Goal: Obtain resource: Download file/media

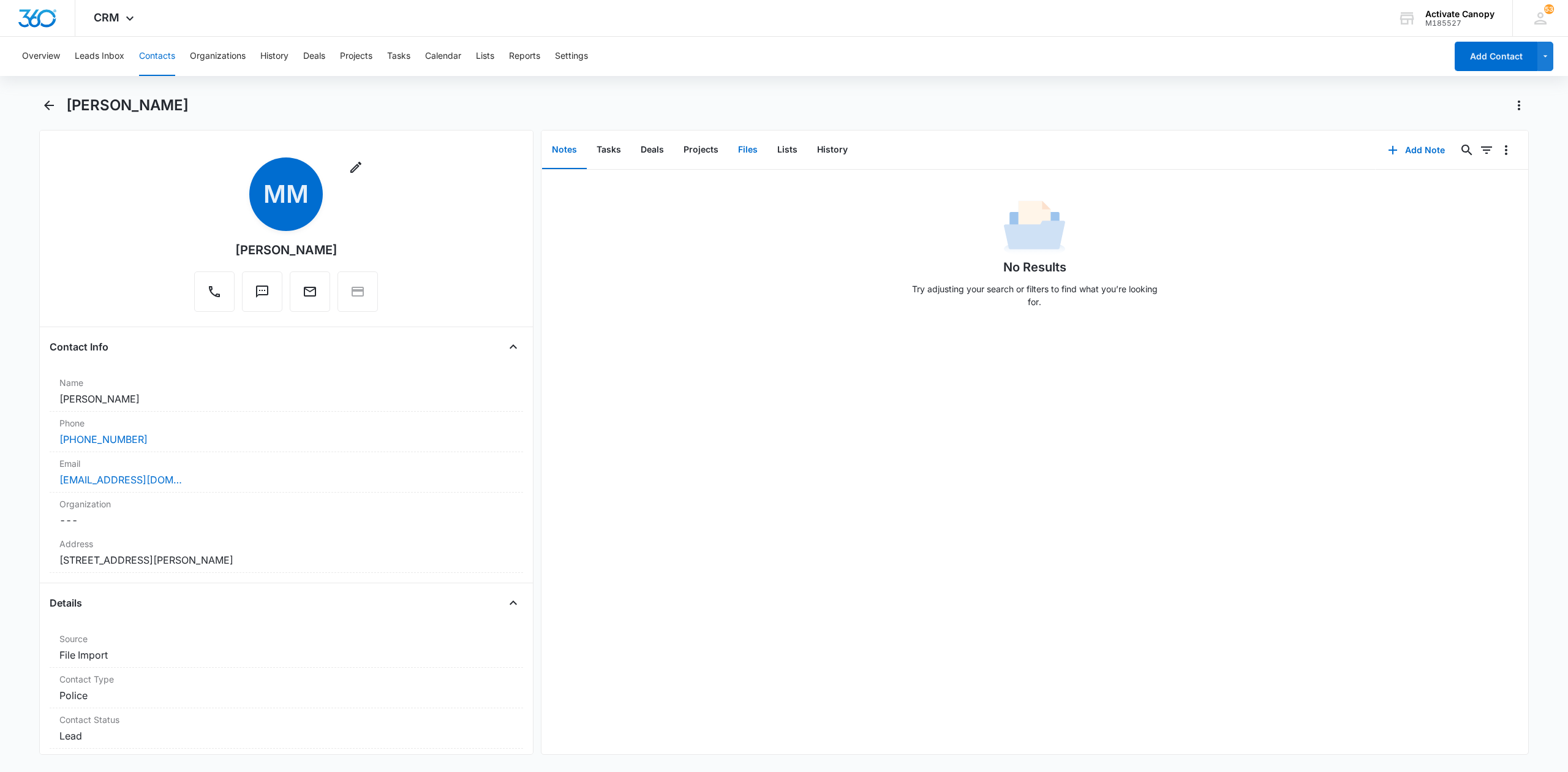
click at [741, 145] on button "Files" at bounding box center [747, 150] width 39 height 38
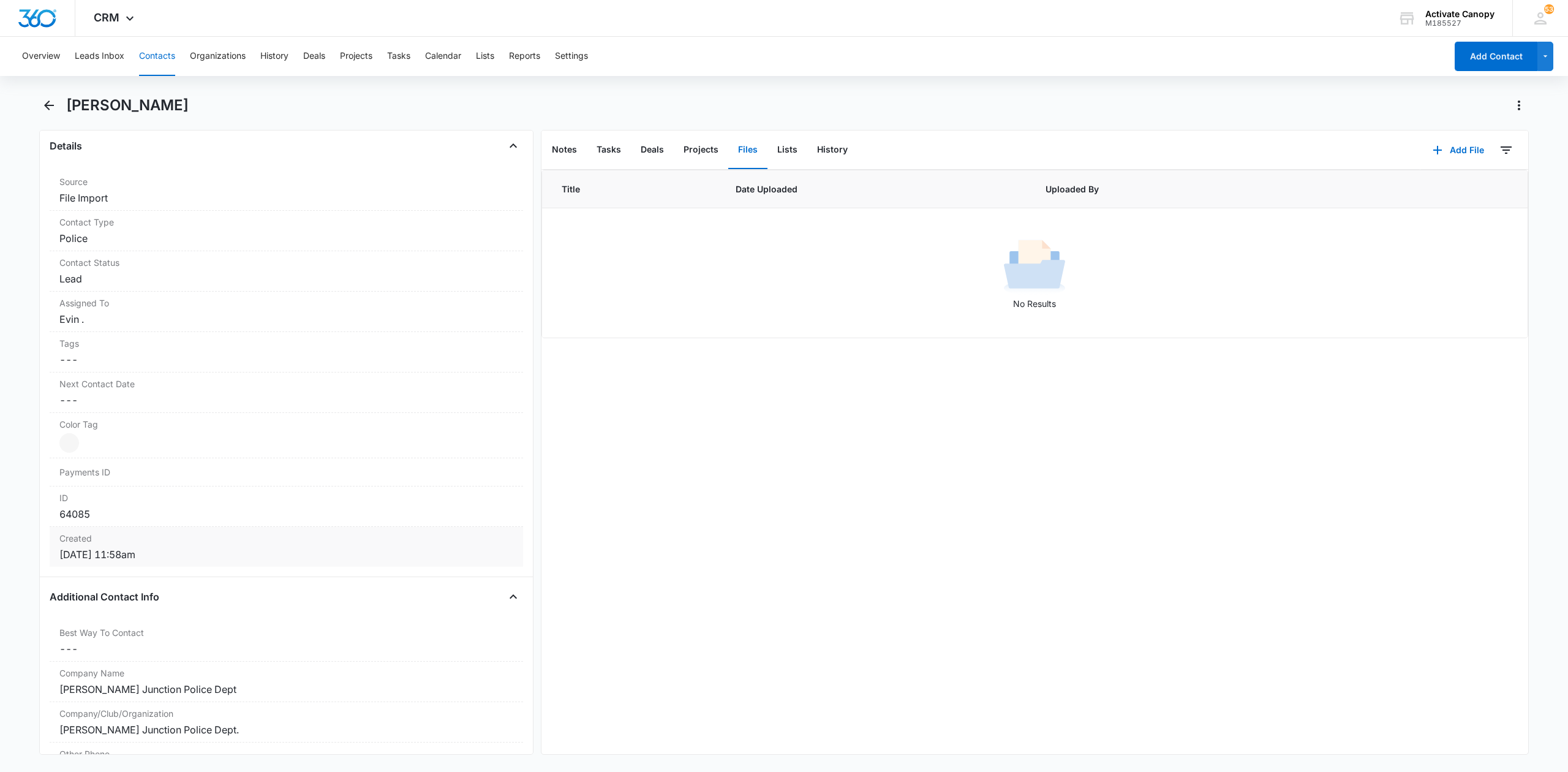
scroll to position [490, 0]
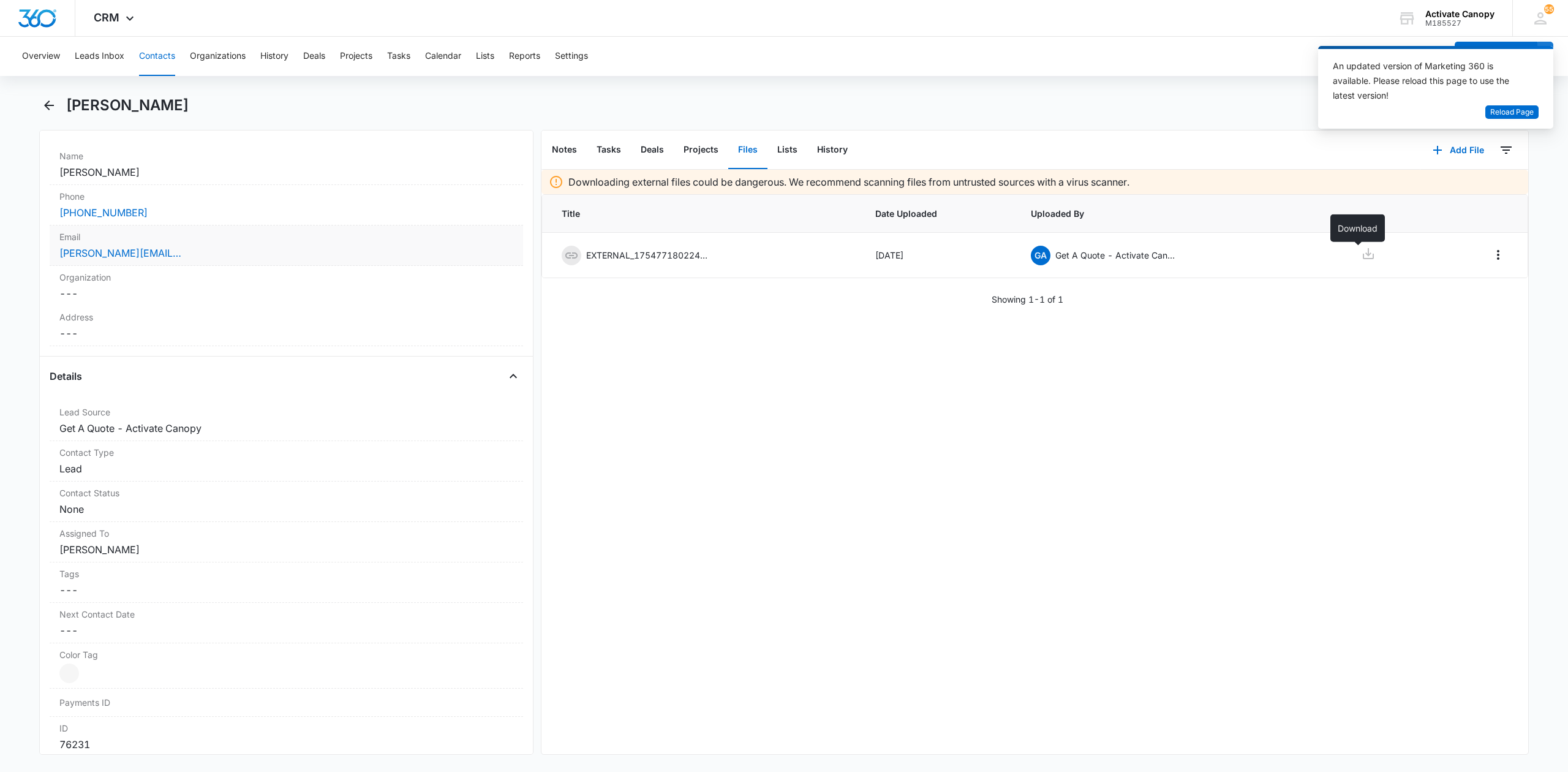
scroll to position [245, 0]
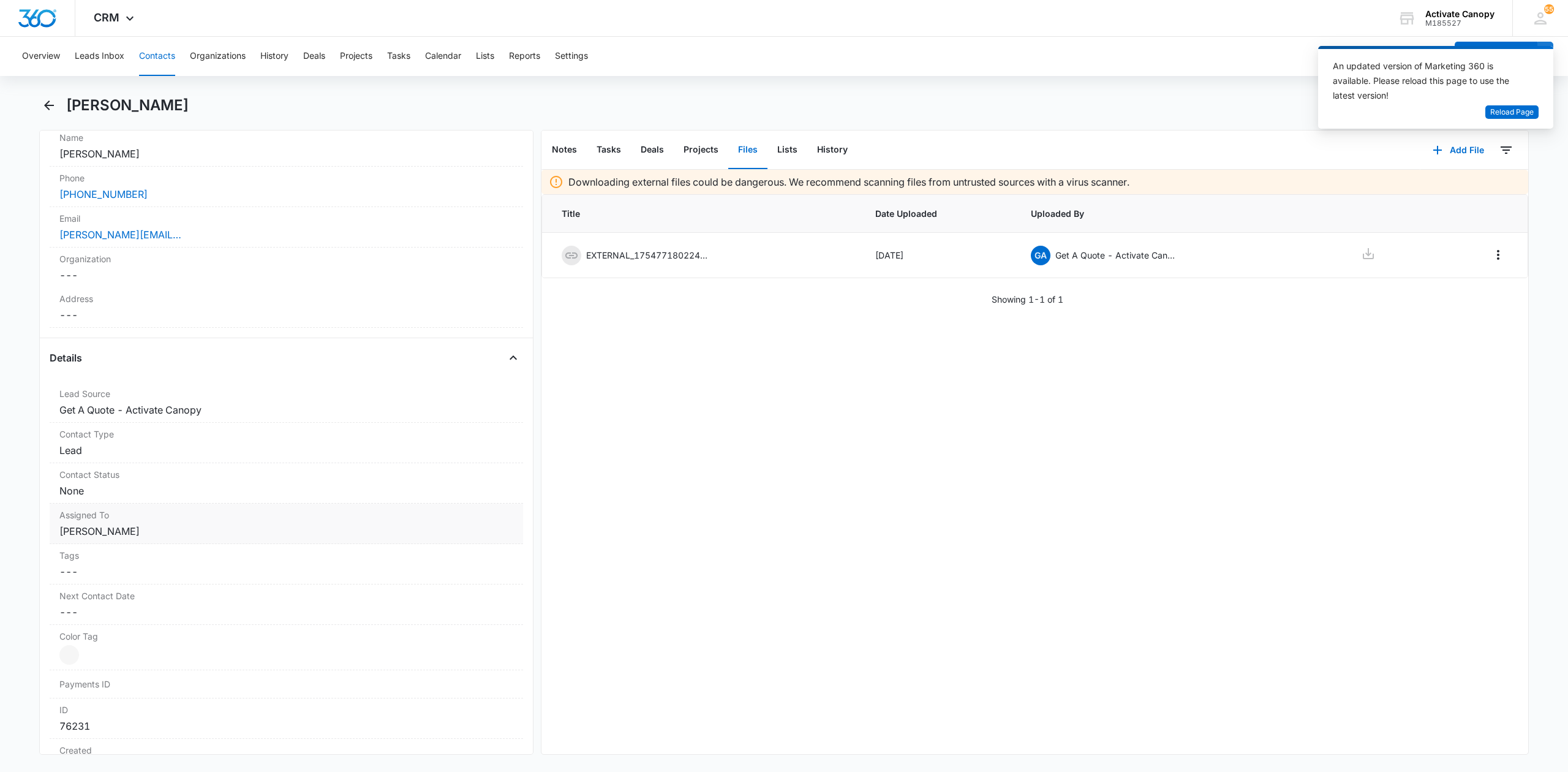
click at [136, 532] on dd "Cancel Save Changes [PERSON_NAME]" at bounding box center [286, 531] width 454 height 15
click at [138, 545] on icon "Remove Rusty Wolfe" at bounding box center [141, 541] width 8 height 8
click at [131, 549] on div at bounding box center [272, 541] width 406 height 17
click at [93, 633] on p "Evin ." at bounding box center [82, 630] width 22 height 13
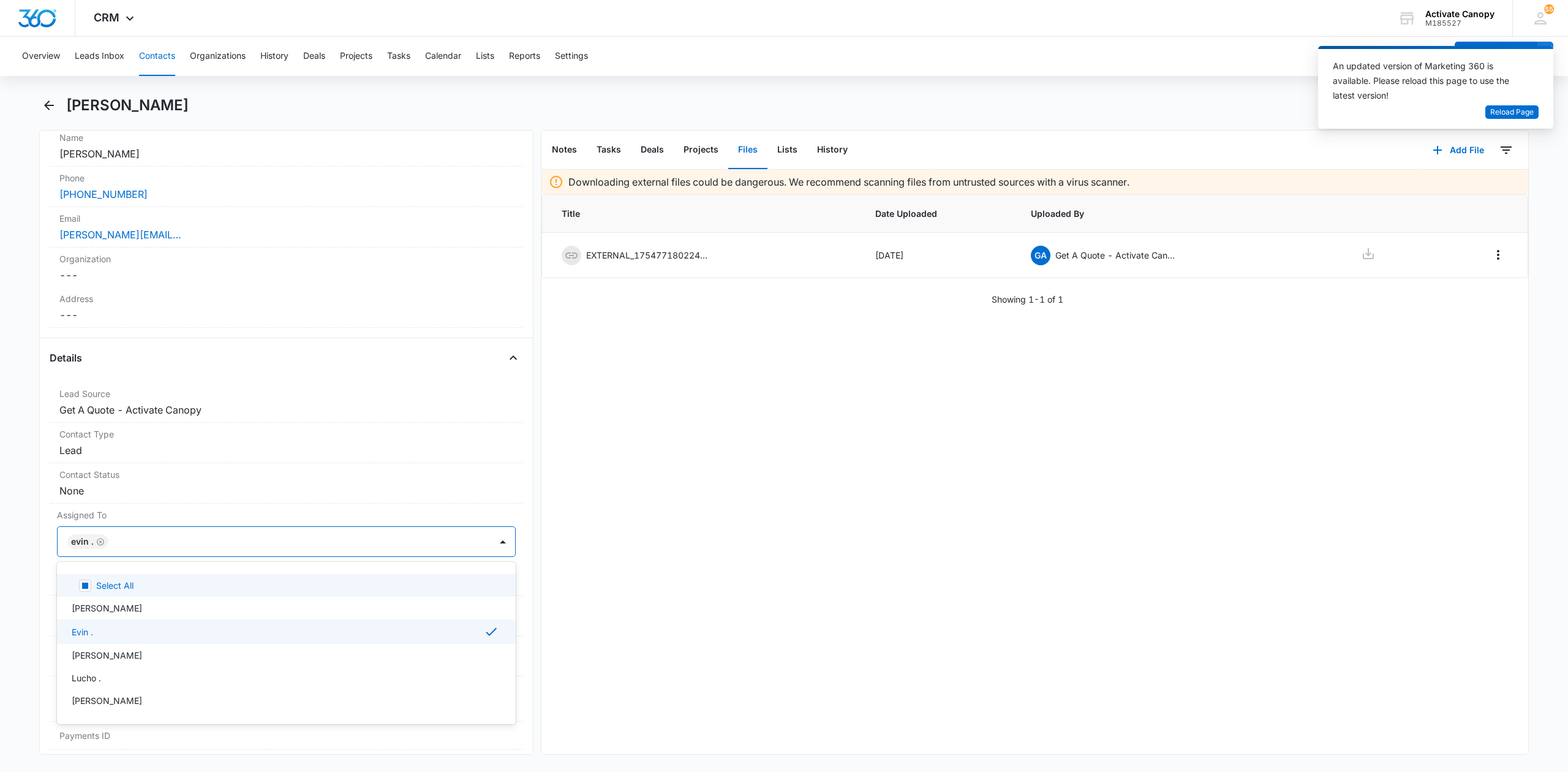
drag, startPoint x: 648, startPoint y: 571, endPoint x: 618, endPoint y: 571, distance: 30.0
click at [633, 571] on div "Downloading external files could be dangerous. We recommend scanning files from…" at bounding box center [1034, 462] width 987 height 584
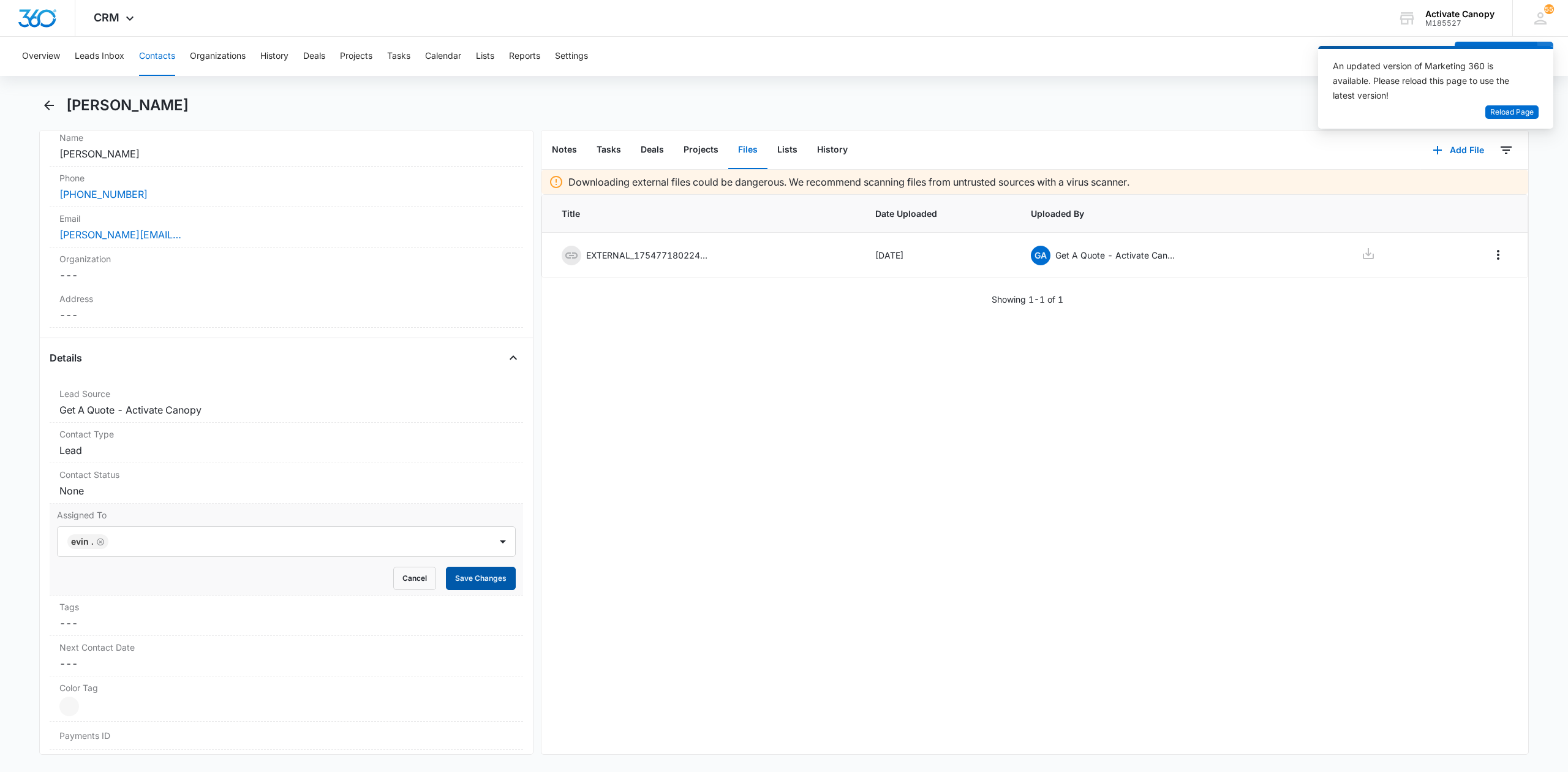
click at [471, 573] on button "Save Changes" at bounding box center [481, 577] width 70 height 23
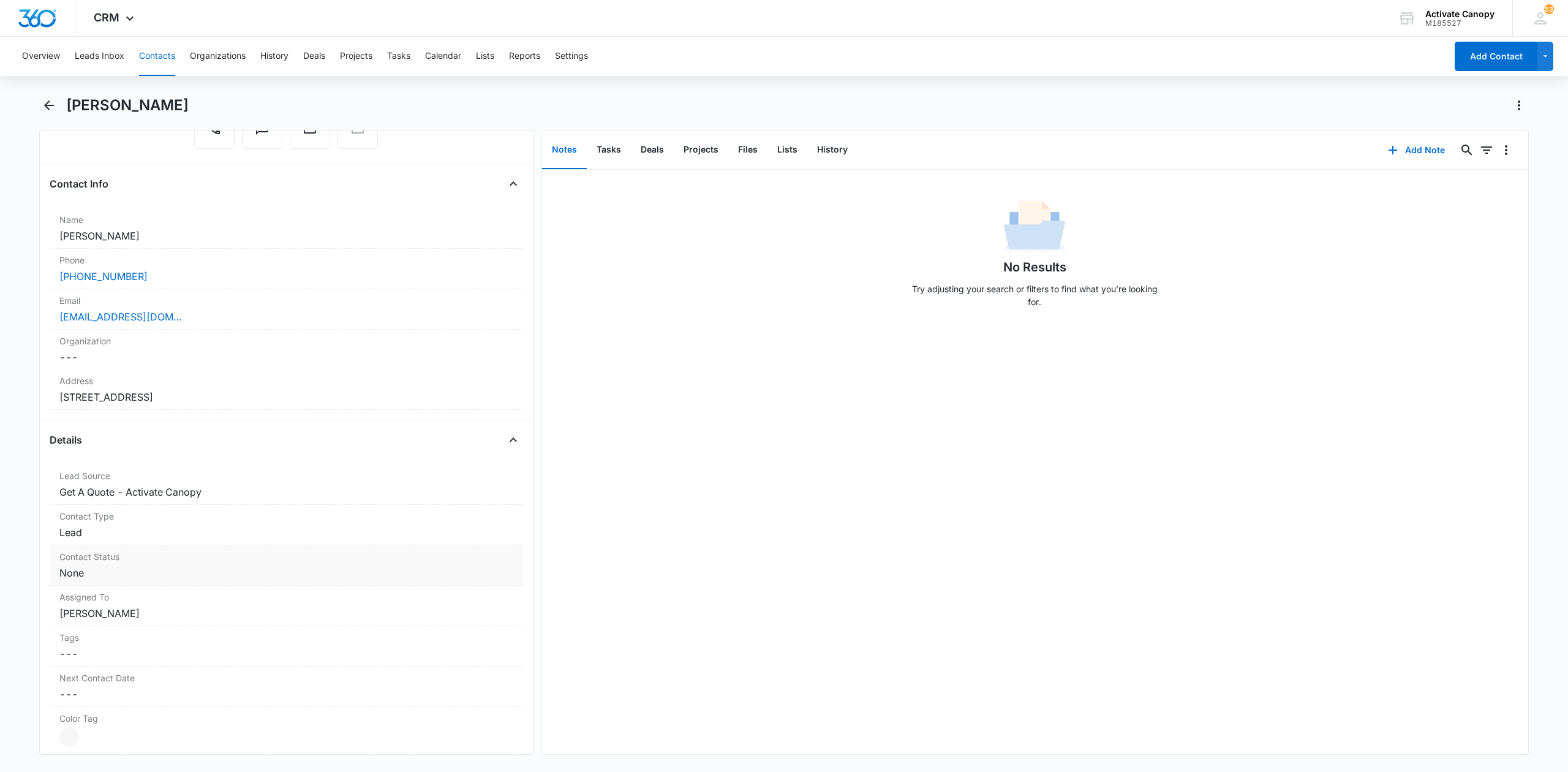
scroll to position [245, 0]
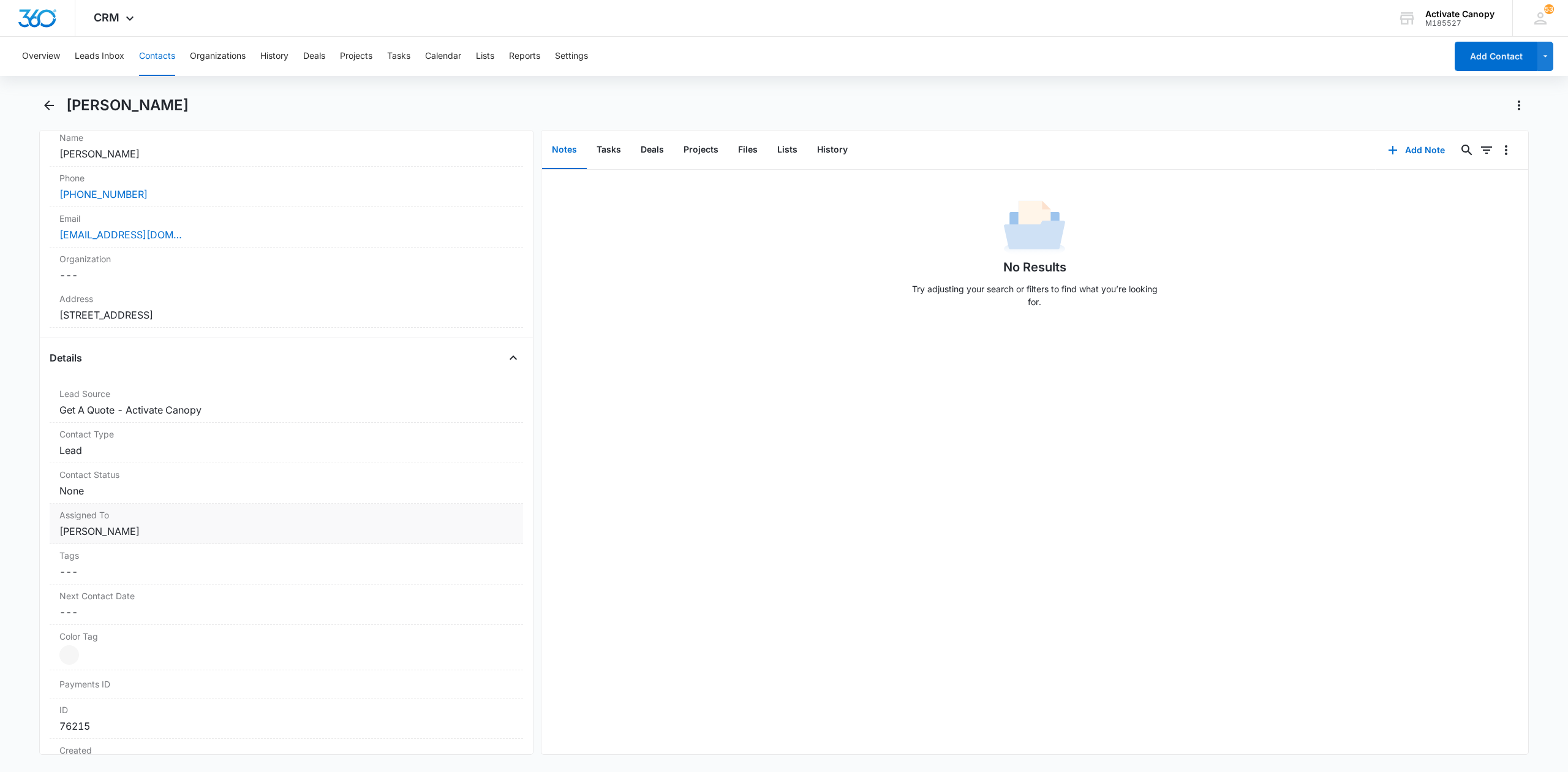
click at [156, 530] on dd "Cancel Save Changes [PERSON_NAME]" at bounding box center [286, 531] width 454 height 15
click at [138, 546] on icon "Remove Rusty Wolfe" at bounding box center [142, 541] width 9 height 10
click at [131, 546] on div at bounding box center [272, 541] width 406 height 17
click at [104, 626] on div "Evin ." at bounding box center [285, 630] width 427 height 13
drag, startPoint x: 624, startPoint y: 520, endPoint x: 490, endPoint y: 547, distance: 136.7
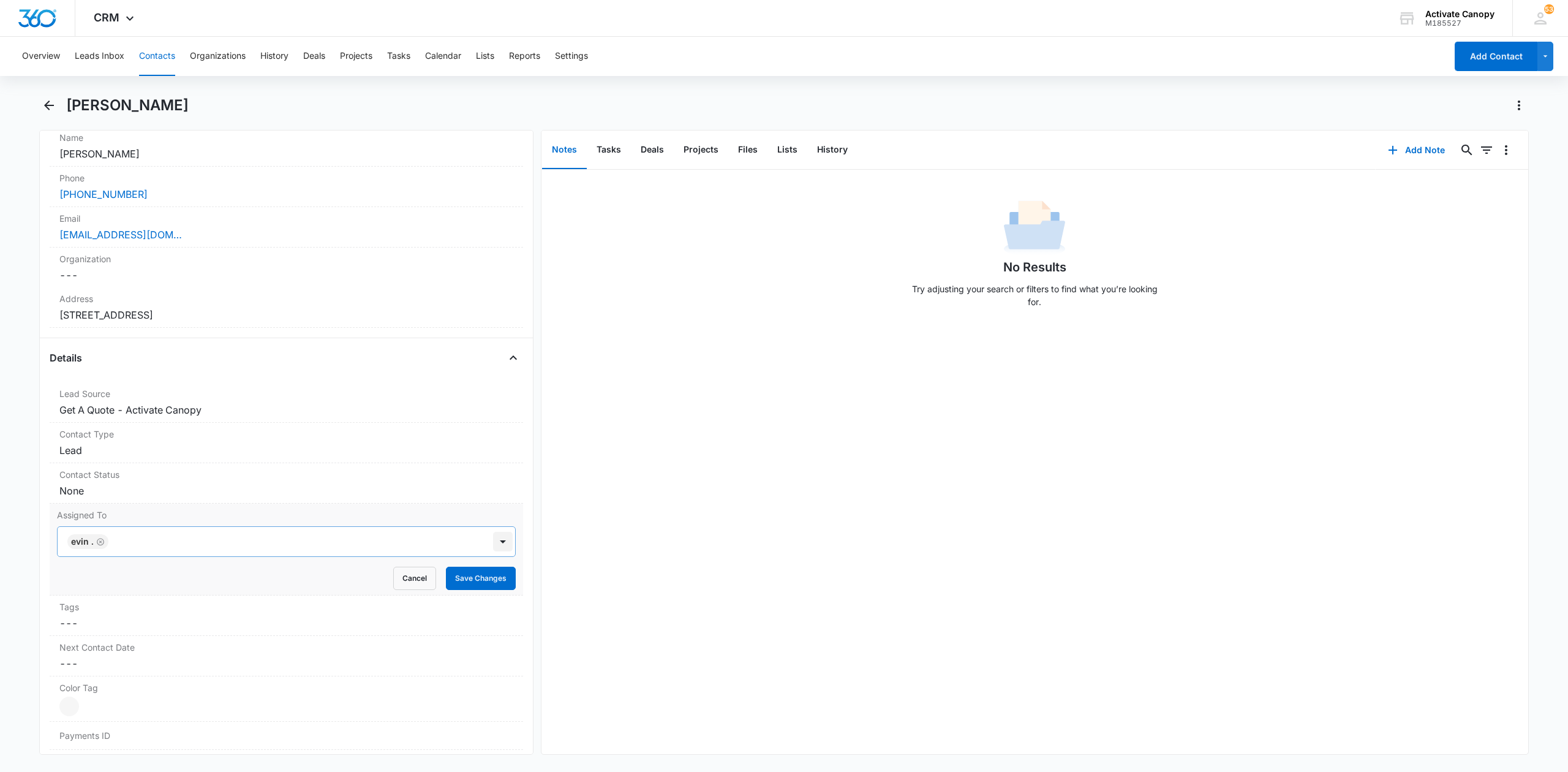
click at [617, 520] on div "No Results Try adjusting your search or filters to find what you’re looking for." at bounding box center [1034, 462] width 987 height 584
drag, startPoint x: 453, startPoint y: 582, endPoint x: 509, endPoint y: 576, distance: 56.3
click at [453, 583] on button "Save Changes" at bounding box center [481, 577] width 70 height 23
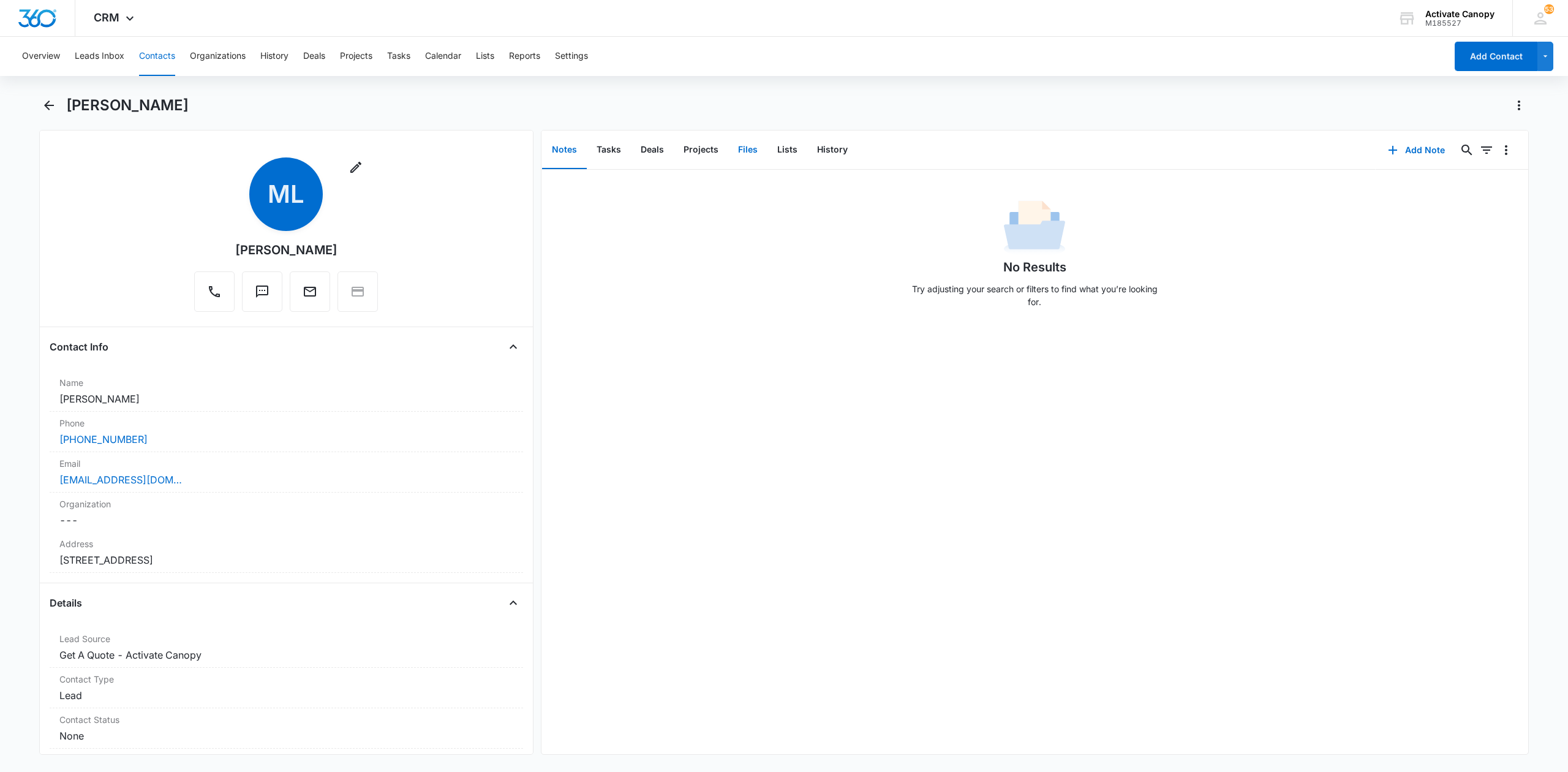
click at [740, 148] on button "Files" at bounding box center [747, 150] width 39 height 38
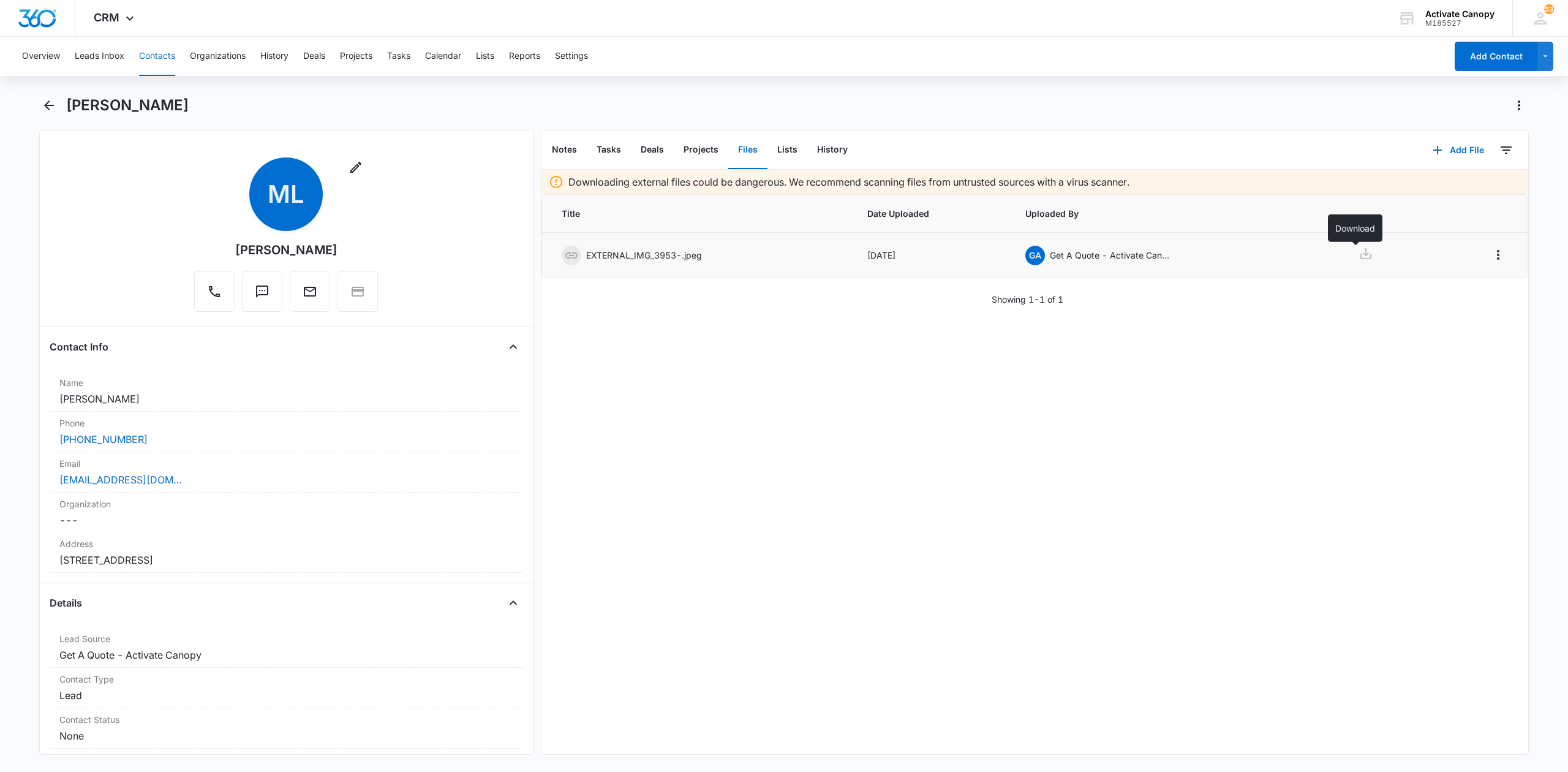
click at [1360, 259] on icon at bounding box center [1366, 253] width 11 height 11
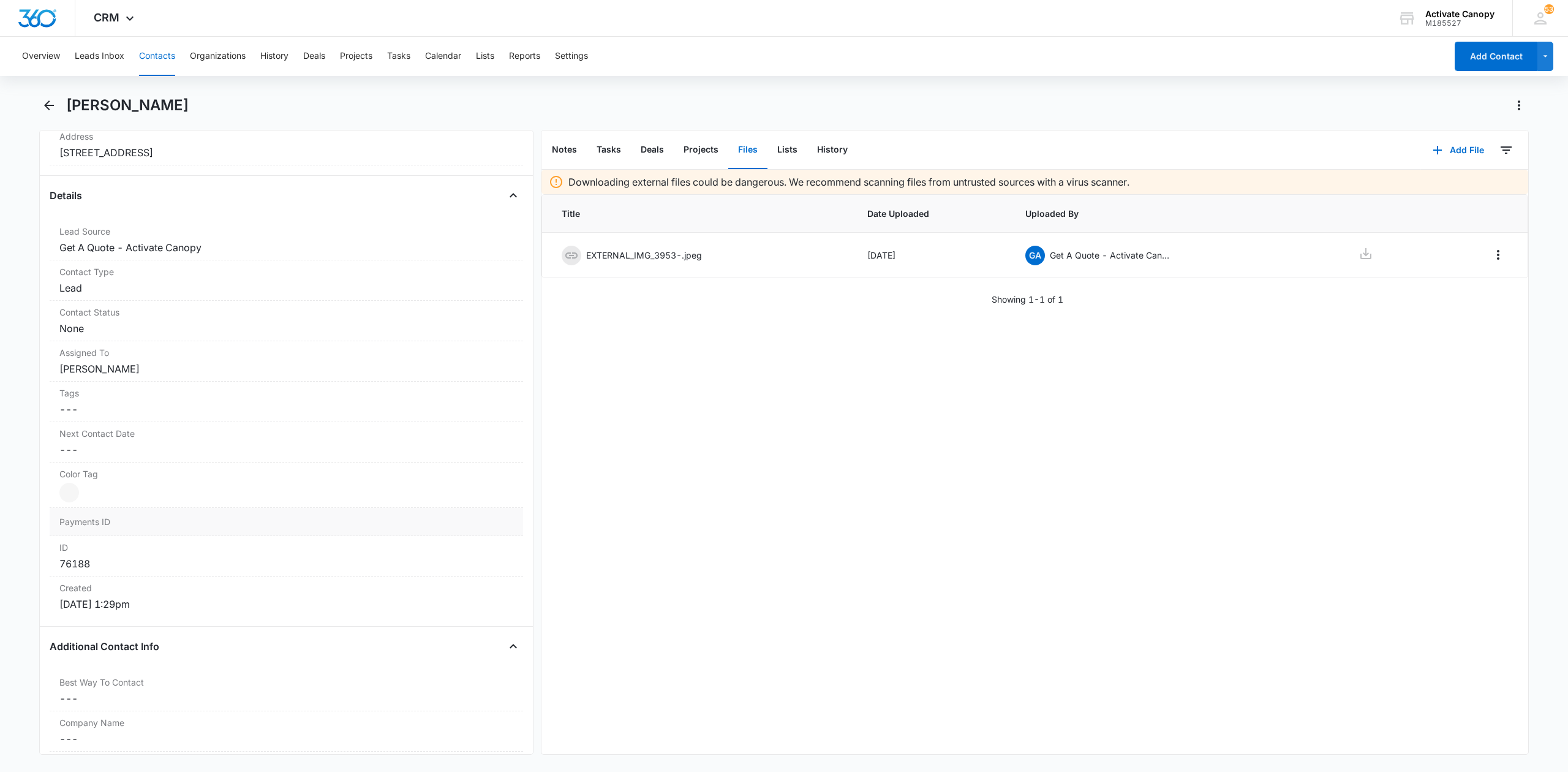
scroll to position [408, 0]
click at [136, 368] on dd "Cancel Save Changes [PERSON_NAME]" at bounding box center [286, 367] width 454 height 15
click at [138, 382] on icon "Remove Rusty Wolfe" at bounding box center [142, 379] width 9 height 10
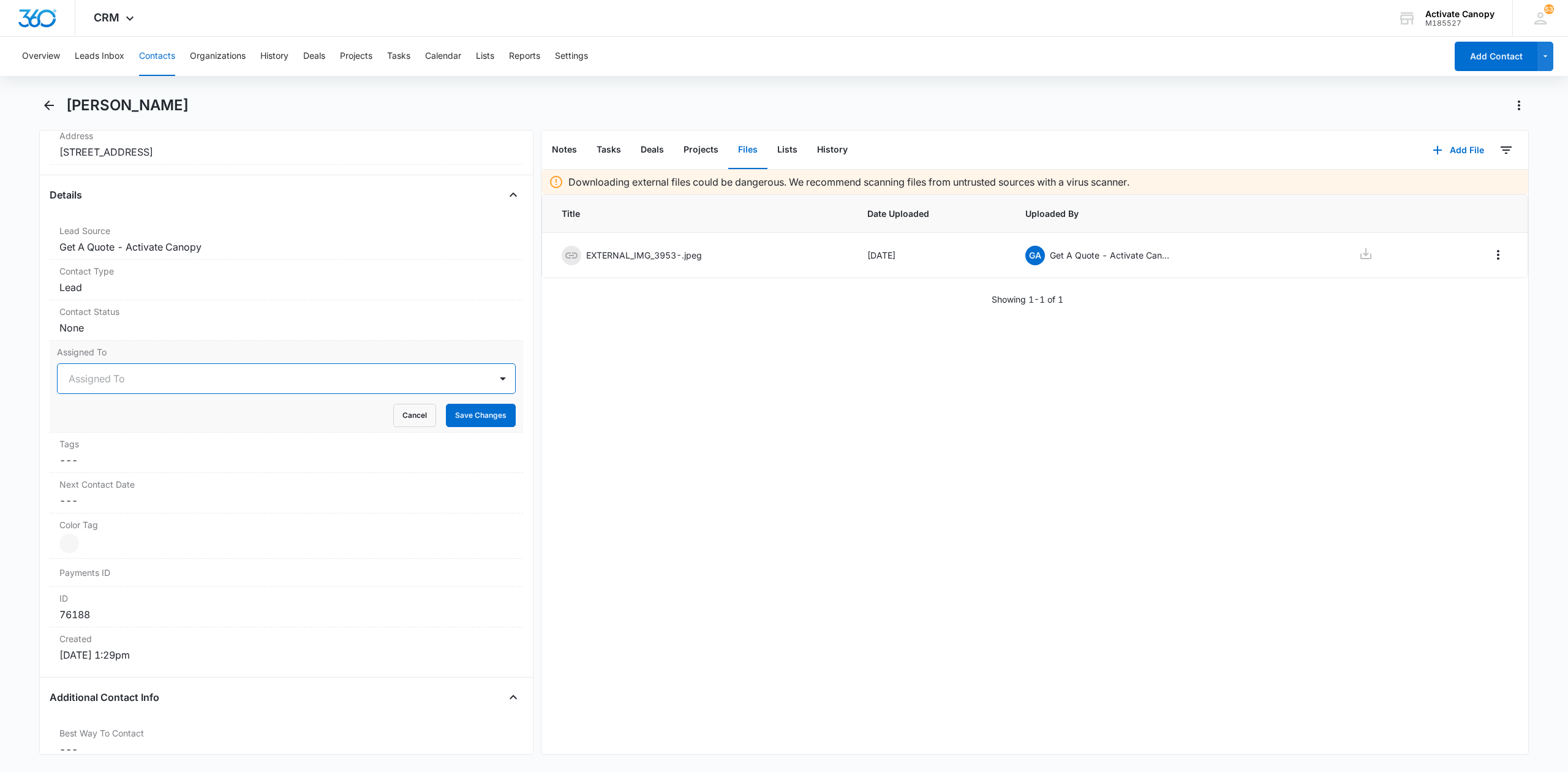
click at [135, 386] on div at bounding box center [272, 379] width 406 height 17
click at [118, 535] on p "[PERSON_NAME]" at bounding box center [106, 535] width 70 height 13
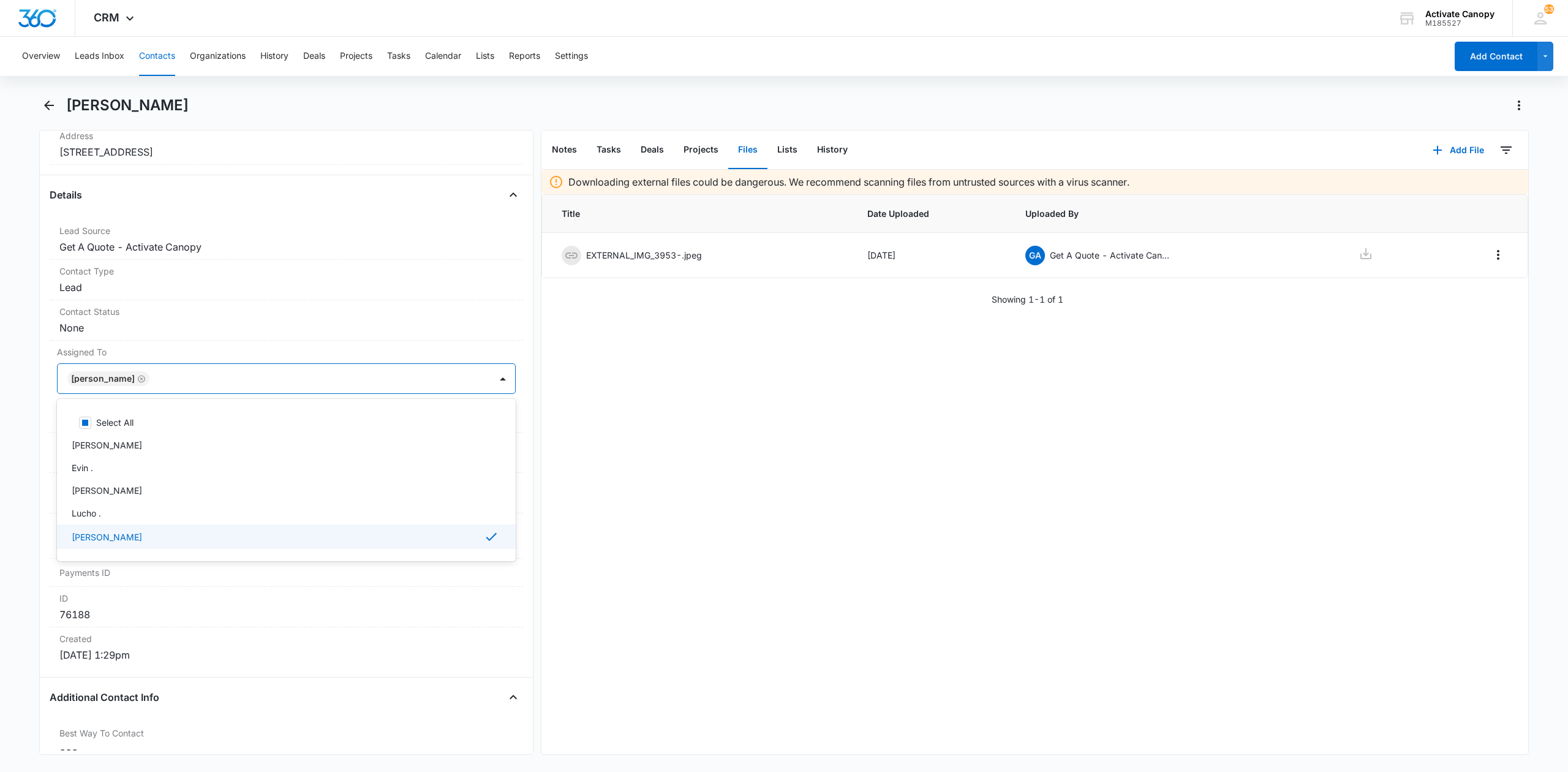
drag, startPoint x: 712, startPoint y: 507, endPoint x: 611, endPoint y: 459, distance: 111.8
click at [714, 506] on div "Downloading external files could be dangerous. We recommend scanning files from…" at bounding box center [1034, 462] width 987 height 584
click at [451, 414] on button "Save Changes" at bounding box center [481, 415] width 70 height 23
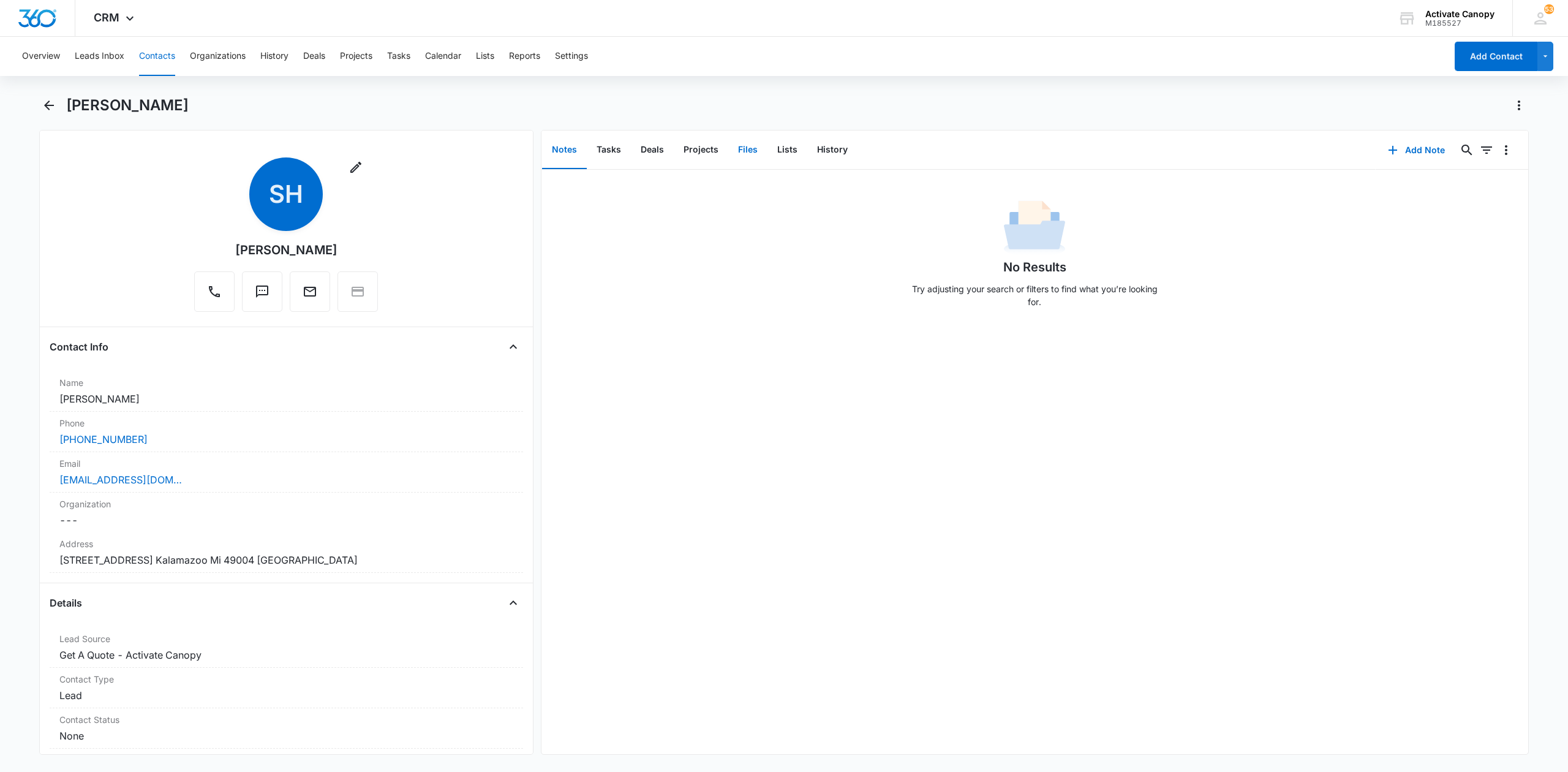
click at [753, 148] on button "Files" at bounding box center [747, 150] width 39 height 38
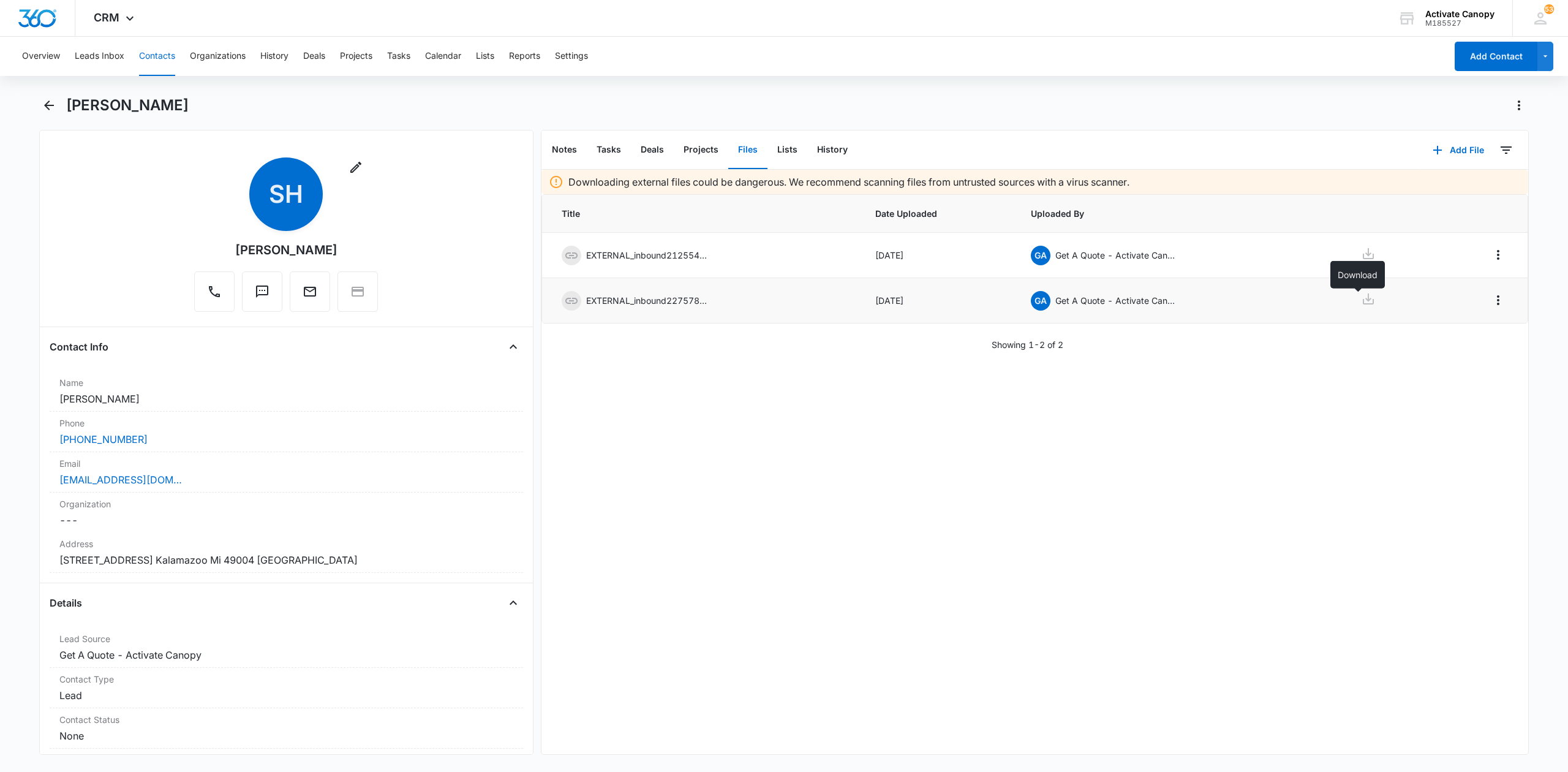
click at [1361, 297] on icon at bounding box center [1368, 298] width 15 height 15
click at [1211, 498] on div "Downloading external files could be dangerous. We recommend scanning files from…" at bounding box center [1034, 462] width 987 height 584
click at [1361, 258] on icon at bounding box center [1368, 253] width 15 height 15
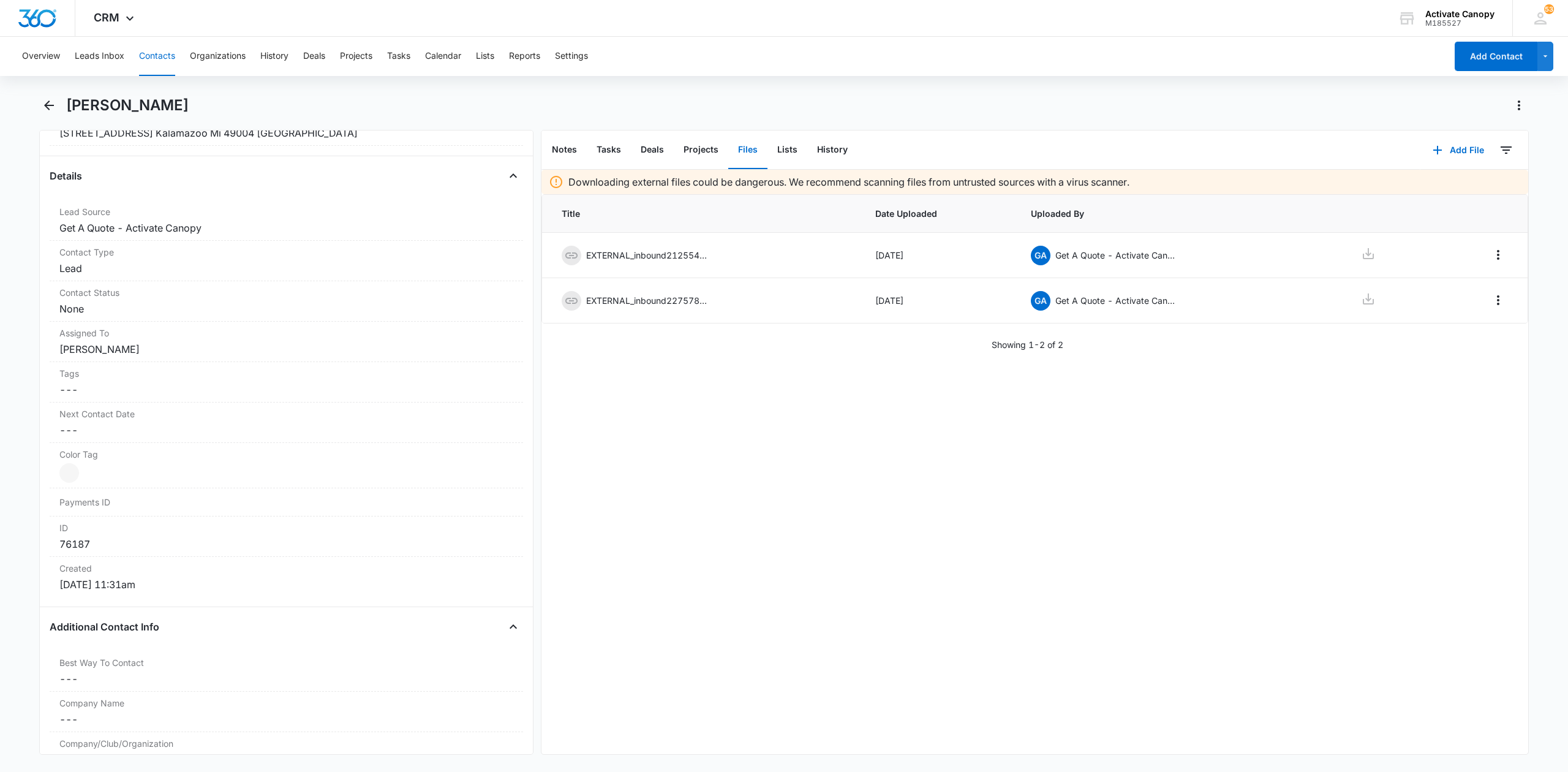
scroll to position [490, 0]
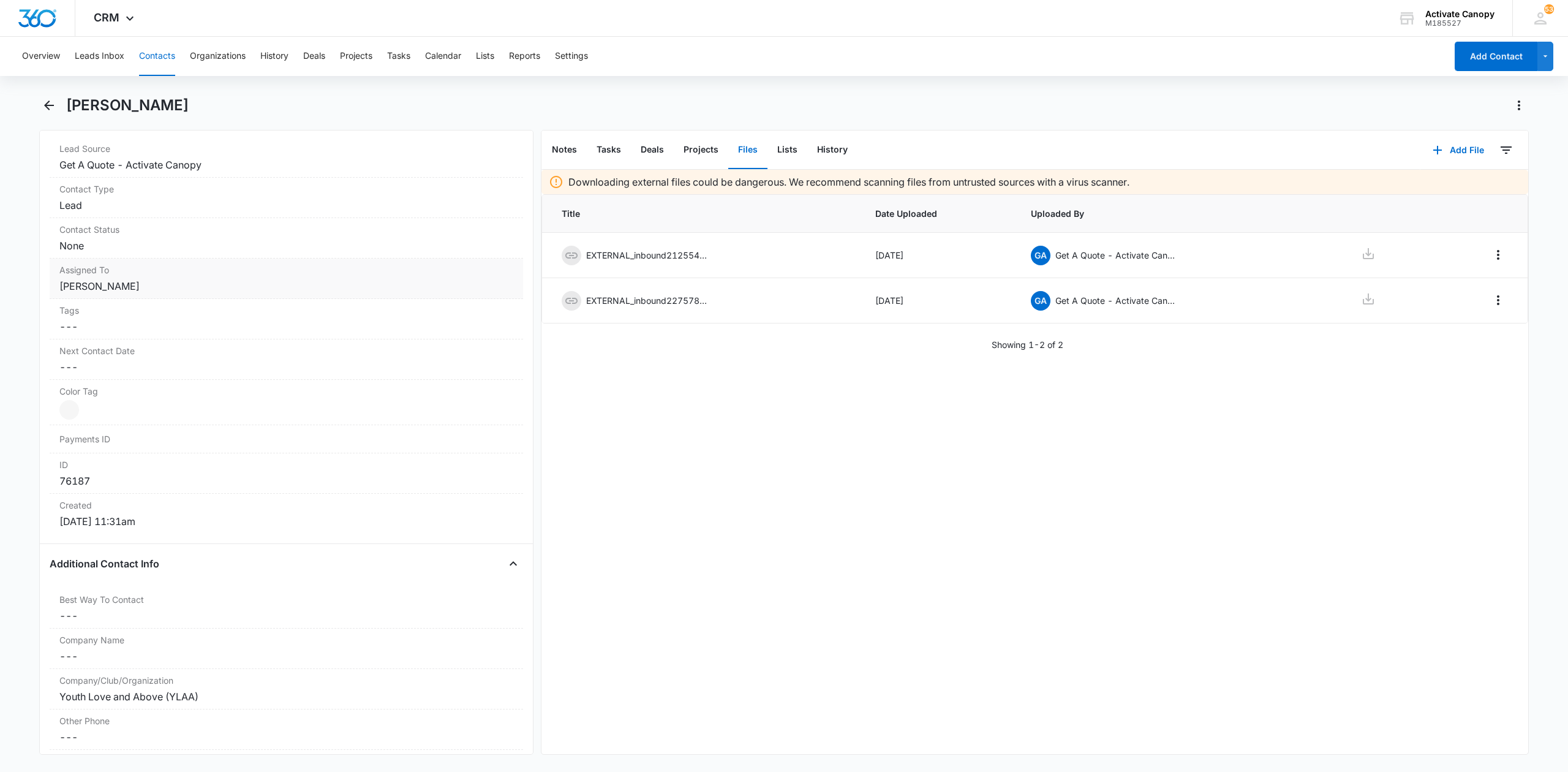
click at [125, 283] on dd "Cancel Save Changes [PERSON_NAME]" at bounding box center [286, 285] width 454 height 15
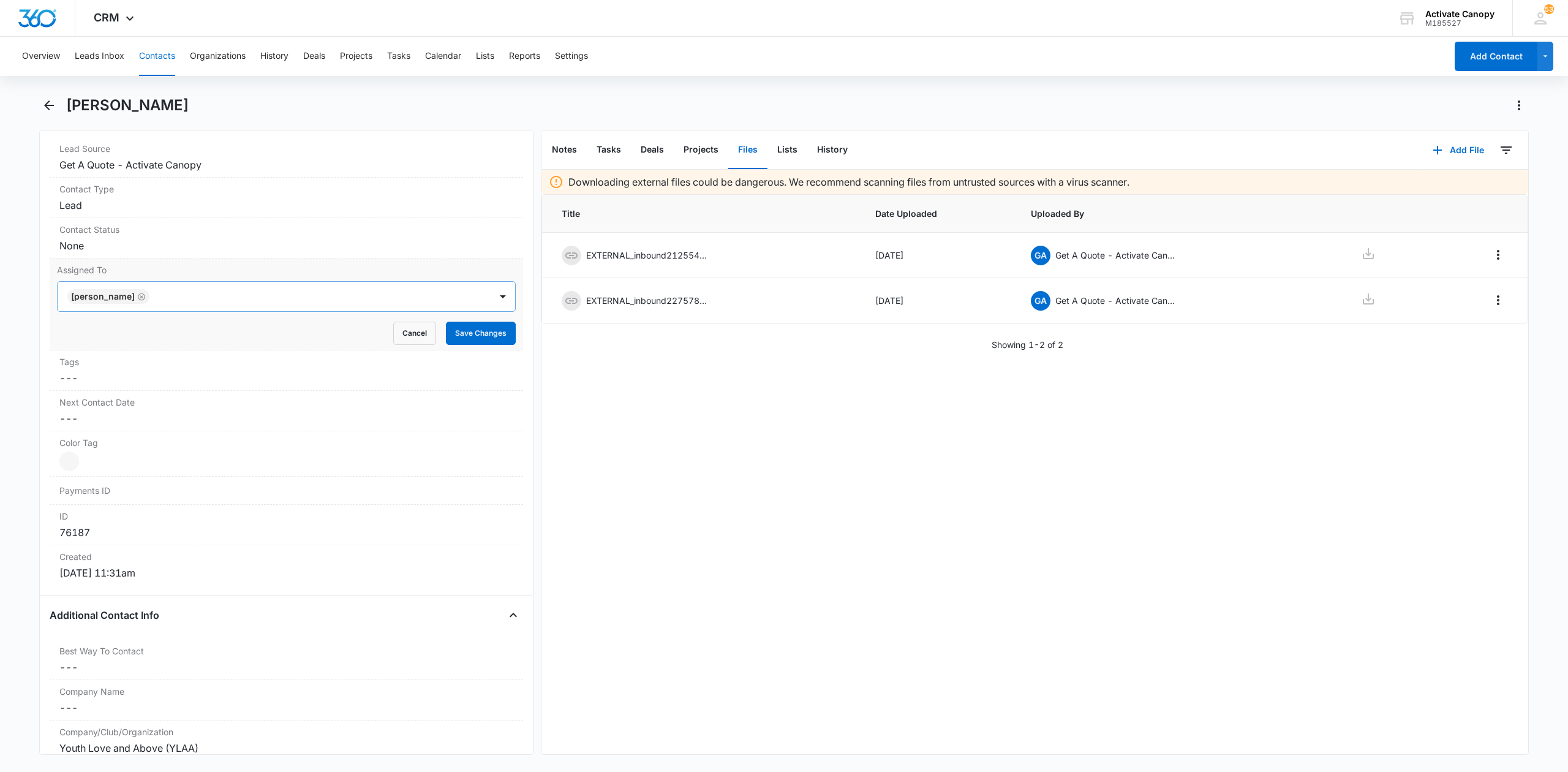
click at [138, 300] on icon "Remove Rusty Wolfe" at bounding box center [142, 297] width 9 height 10
click at [145, 302] on div at bounding box center [272, 297] width 406 height 17
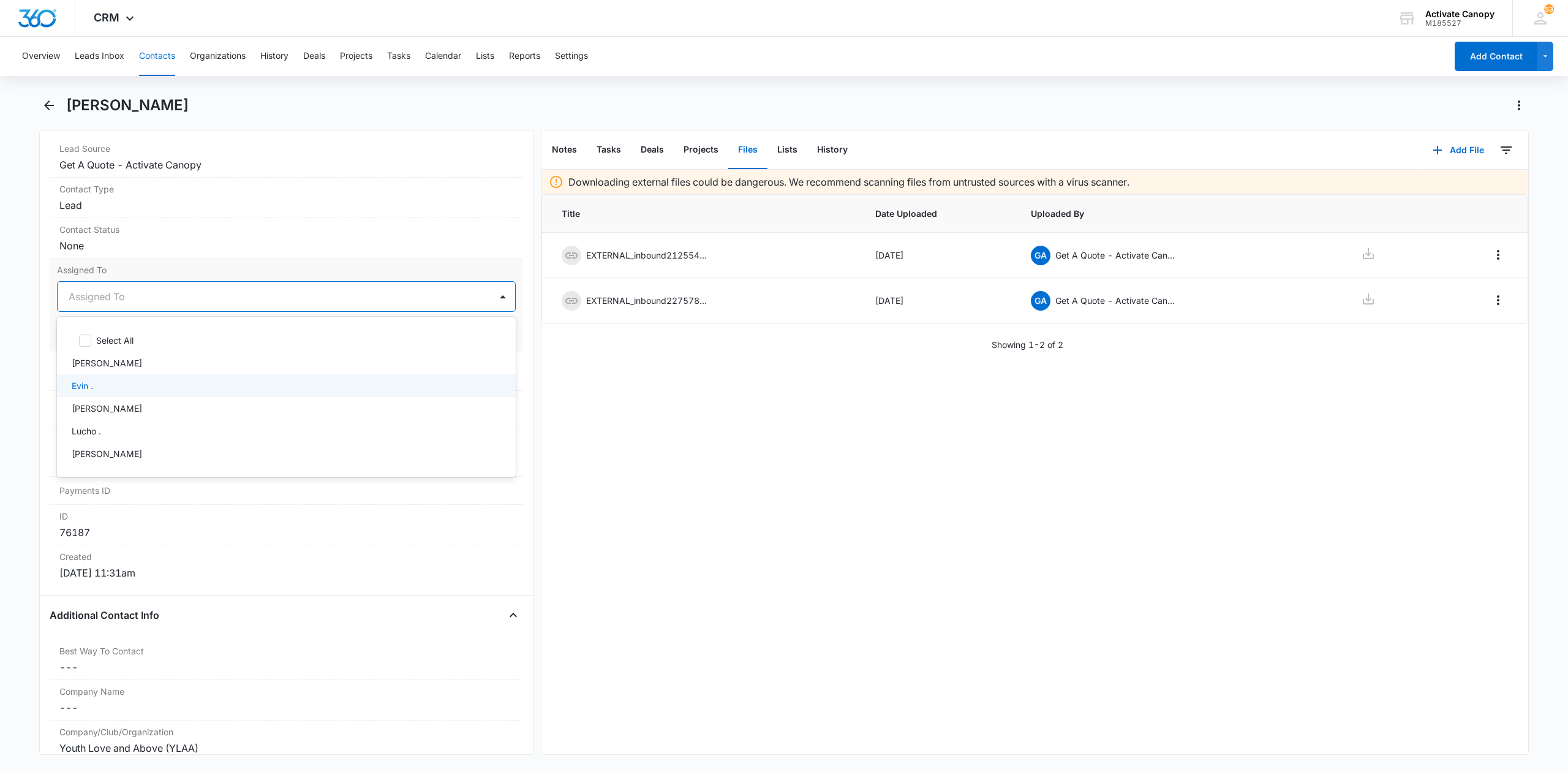
click at [103, 385] on div "Evin ." at bounding box center [285, 385] width 427 height 13
click at [691, 420] on div "Downloading external files could be dangerous. We recommend scanning files from…" at bounding box center [1034, 462] width 987 height 584
click at [476, 331] on button "Save Changes" at bounding box center [481, 333] width 70 height 23
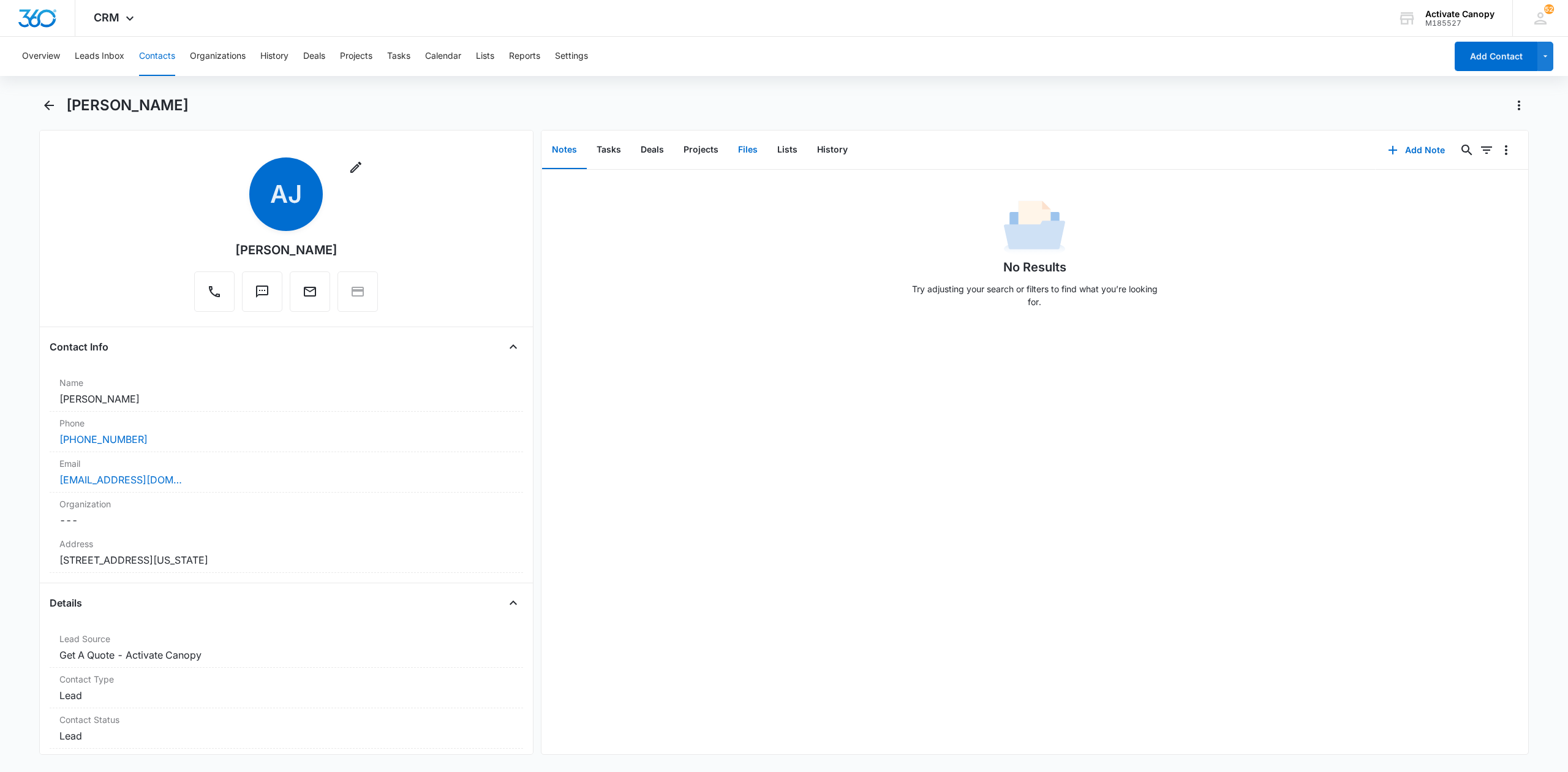
click at [750, 145] on button "Files" at bounding box center [747, 150] width 39 height 38
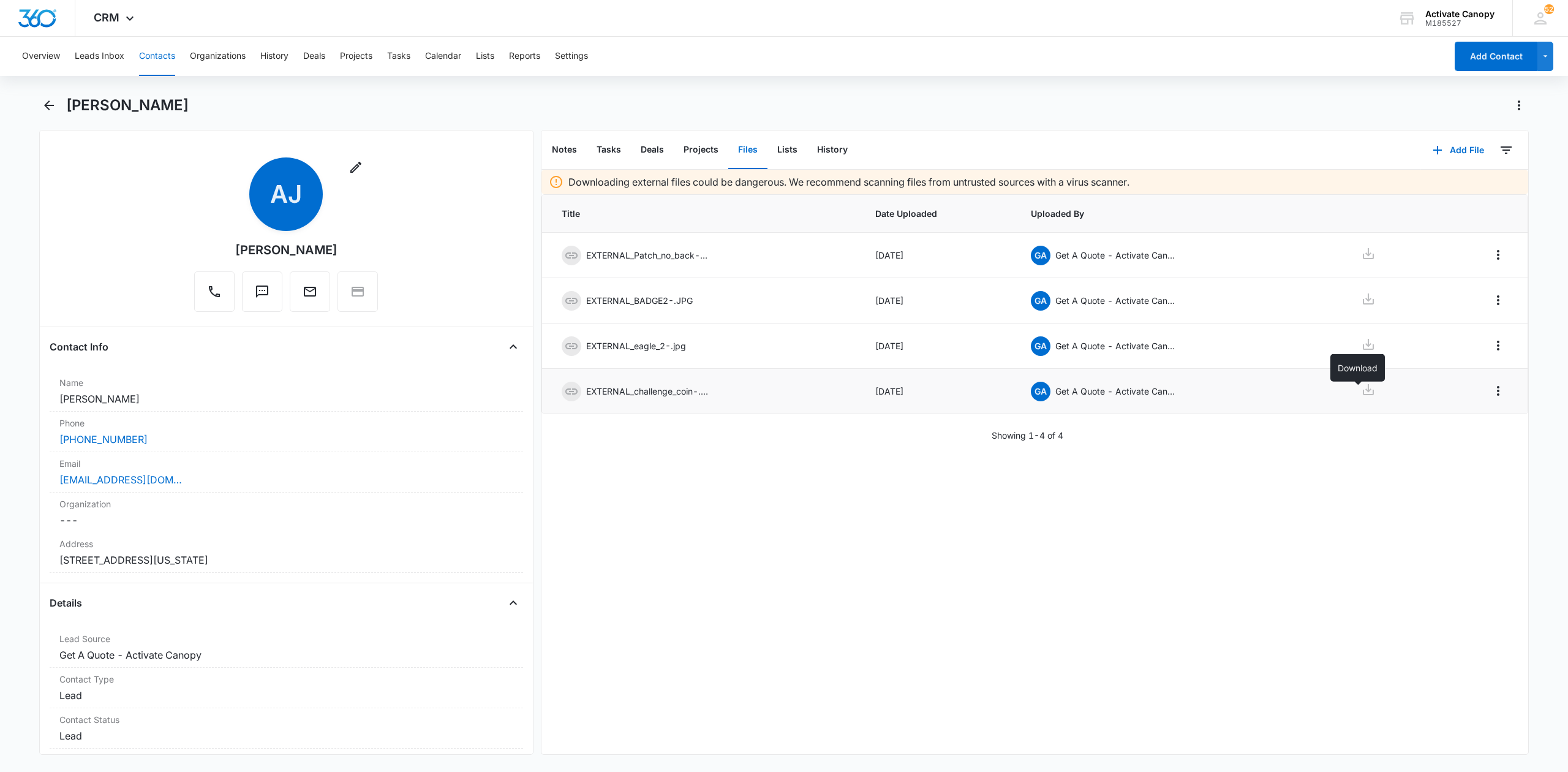
click at [1361, 394] on icon at bounding box center [1368, 389] width 15 height 15
click at [1361, 346] on icon at bounding box center [1368, 344] width 15 height 15
click at [1363, 304] on icon at bounding box center [1368, 298] width 11 height 11
click at [1361, 255] on icon at bounding box center [1368, 253] width 15 height 15
click at [643, 522] on div "Downloading external files could be dangerous. We recommend scanning files from…" at bounding box center [1034, 462] width 987 height 584
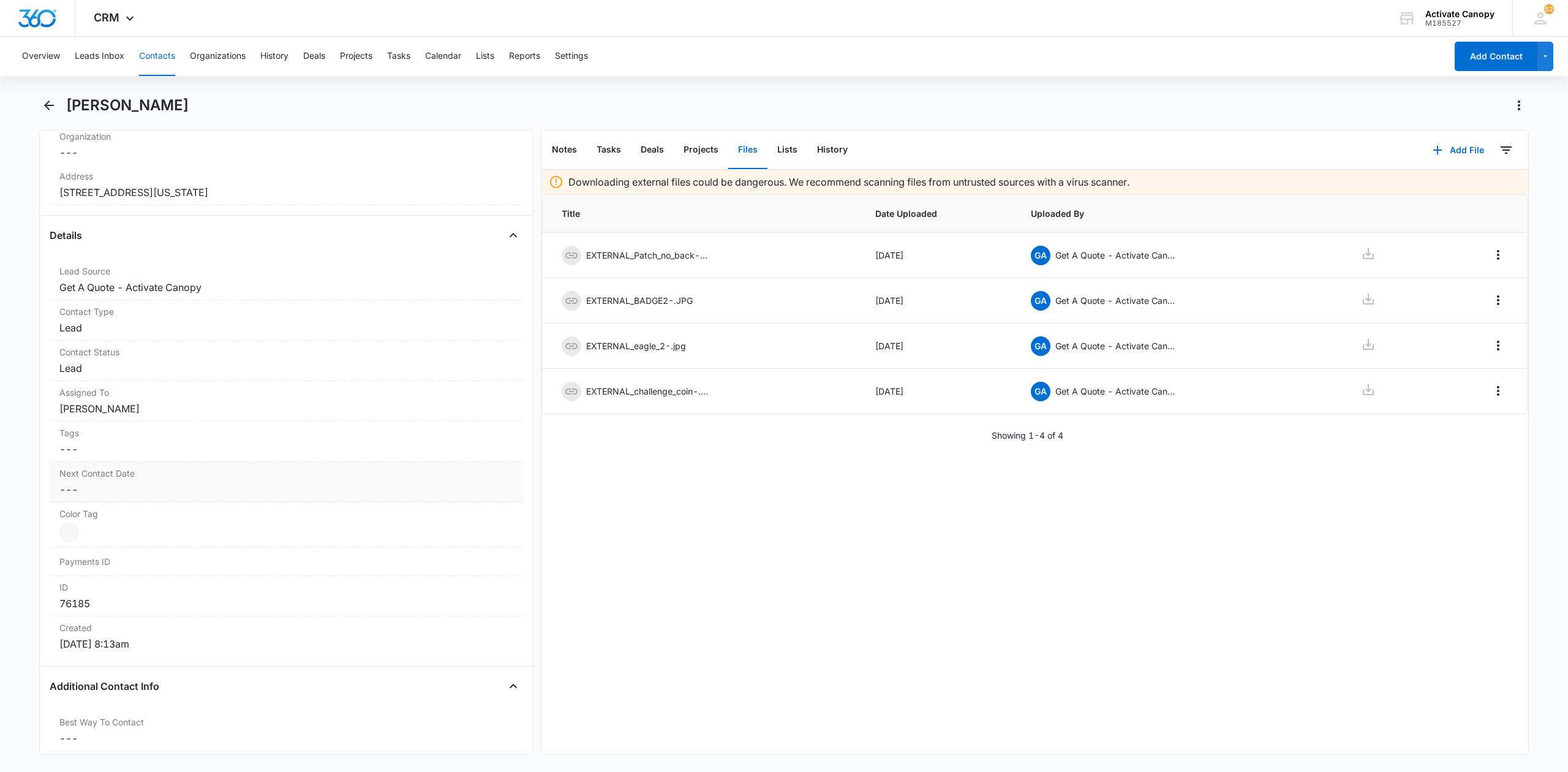
scroll to position [408, 0]
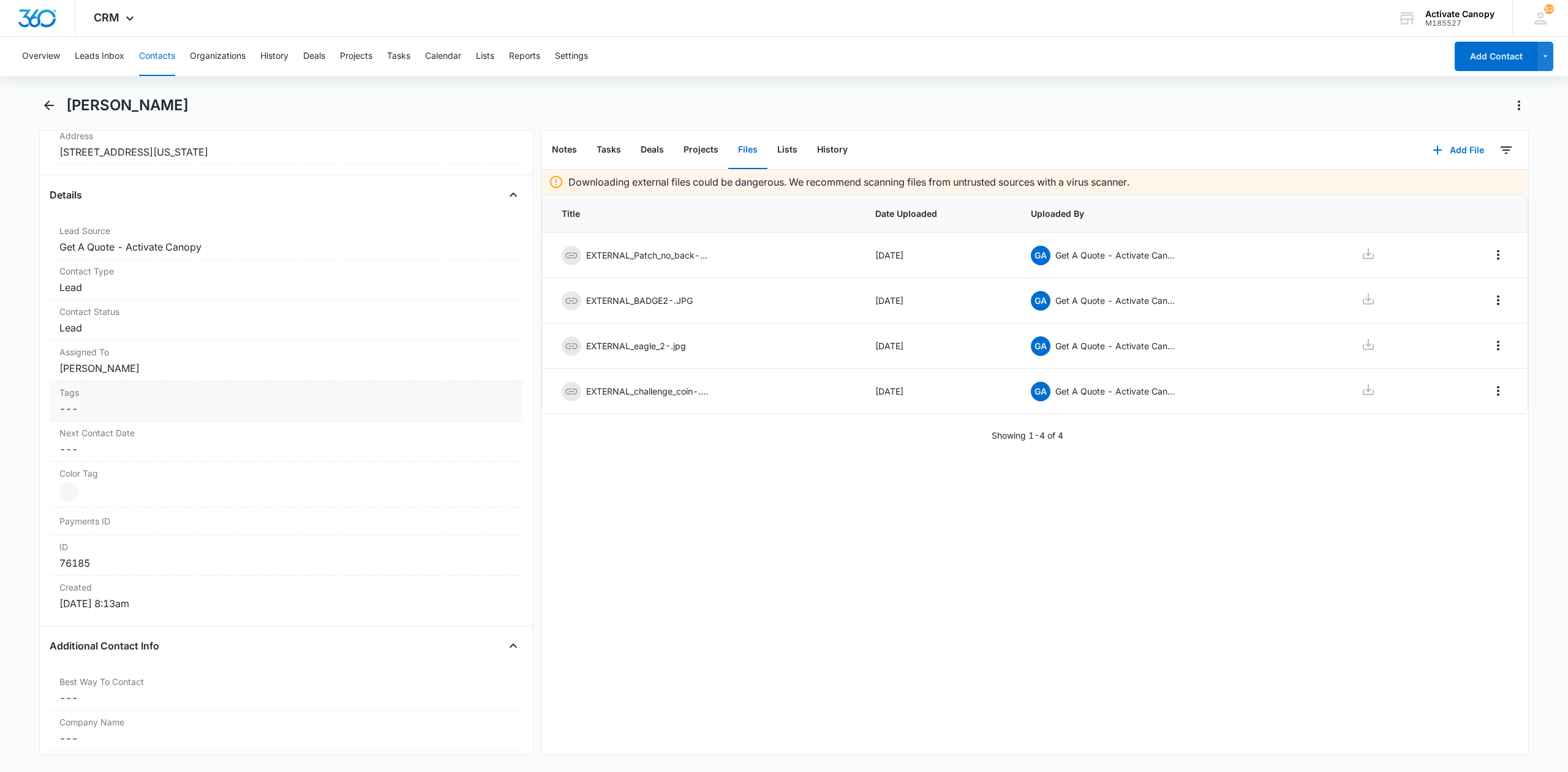
click at [127, 373] on dd "Cancel Save Changes [PERSON_NAME]" at bounding box center [286, 367] width 454 height 15
click at [138, 382] on icon "Remove Rusty Wolfe" at bounding box center [141, 379] width 8 height 8
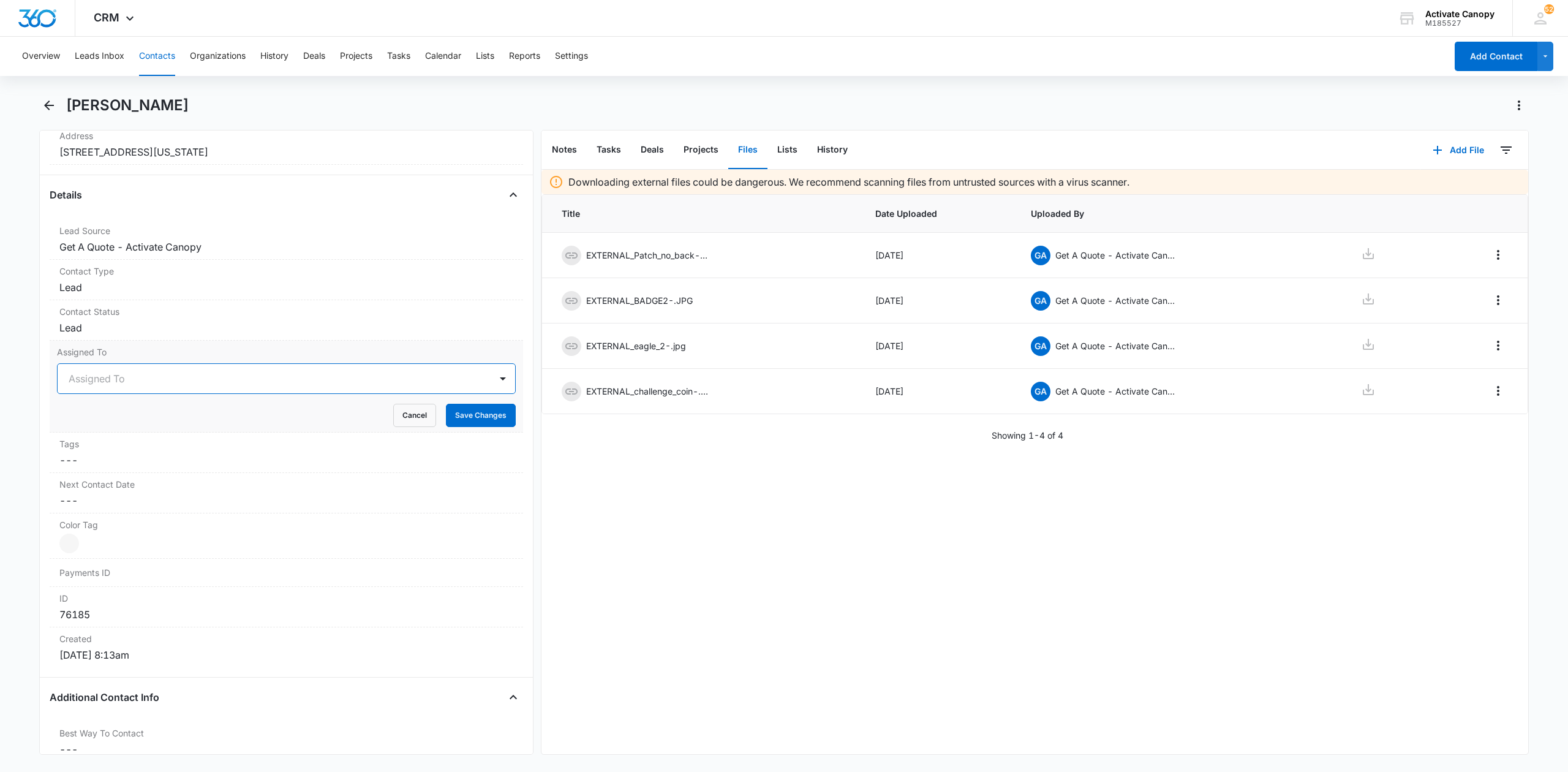
click at [143, 387] on div at bounding box center [272, 379] width 406 height 17
click at [98, 473] on div "Evin ." at bounding box center [285, 467] width 427 height 13
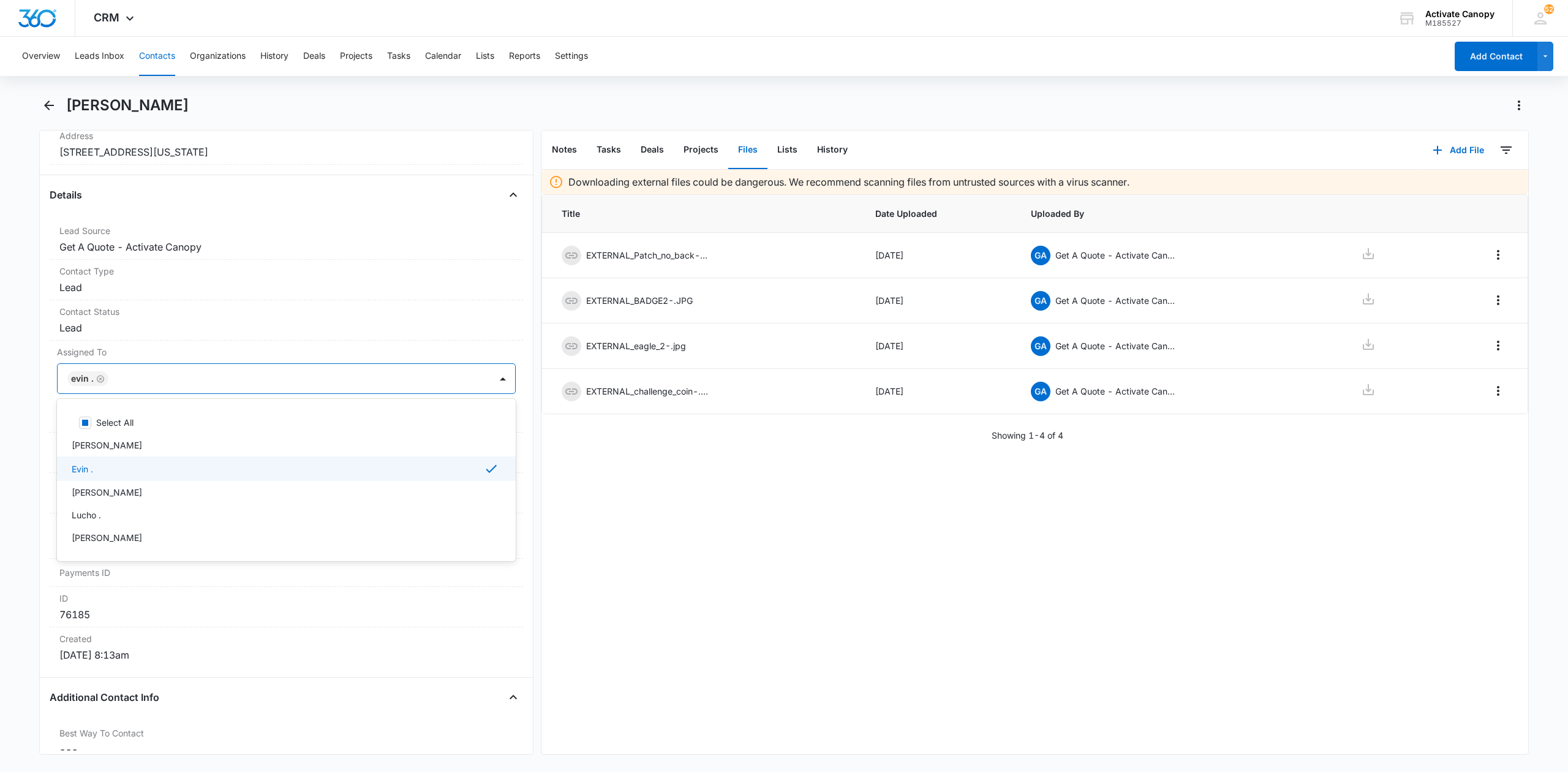
click at [657, 481] on div "Downloading external files could be dangerous. We recommend scanning files from…" at bounding box center [1034, 462] width 987 height 584
click at [468, 424] on button "Save Changes" at bounding box center [481, 415] width 70 height 23
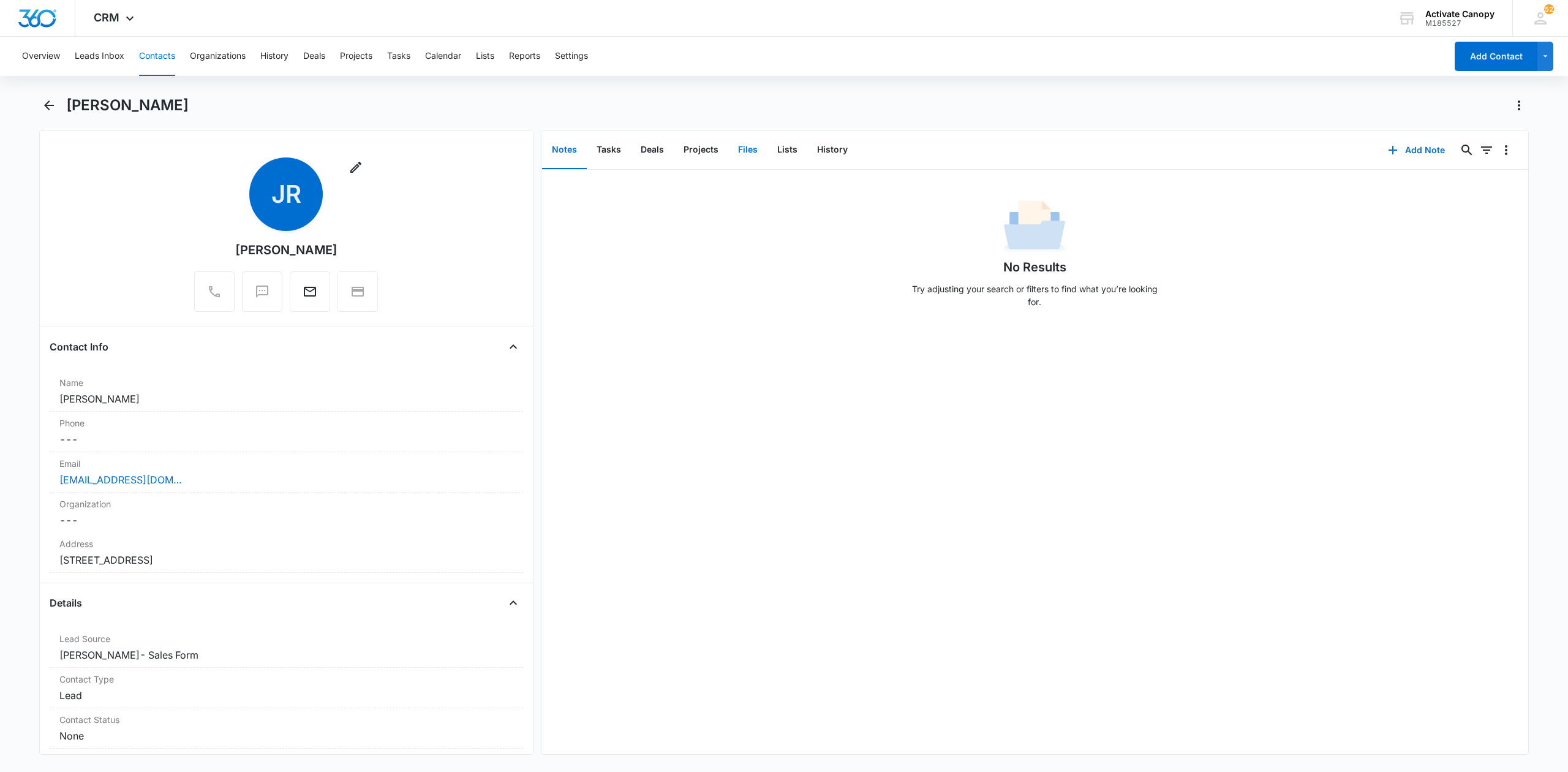
click at [743, 148] on button "Files" at bounding box center [747, 150] width 39 height 38
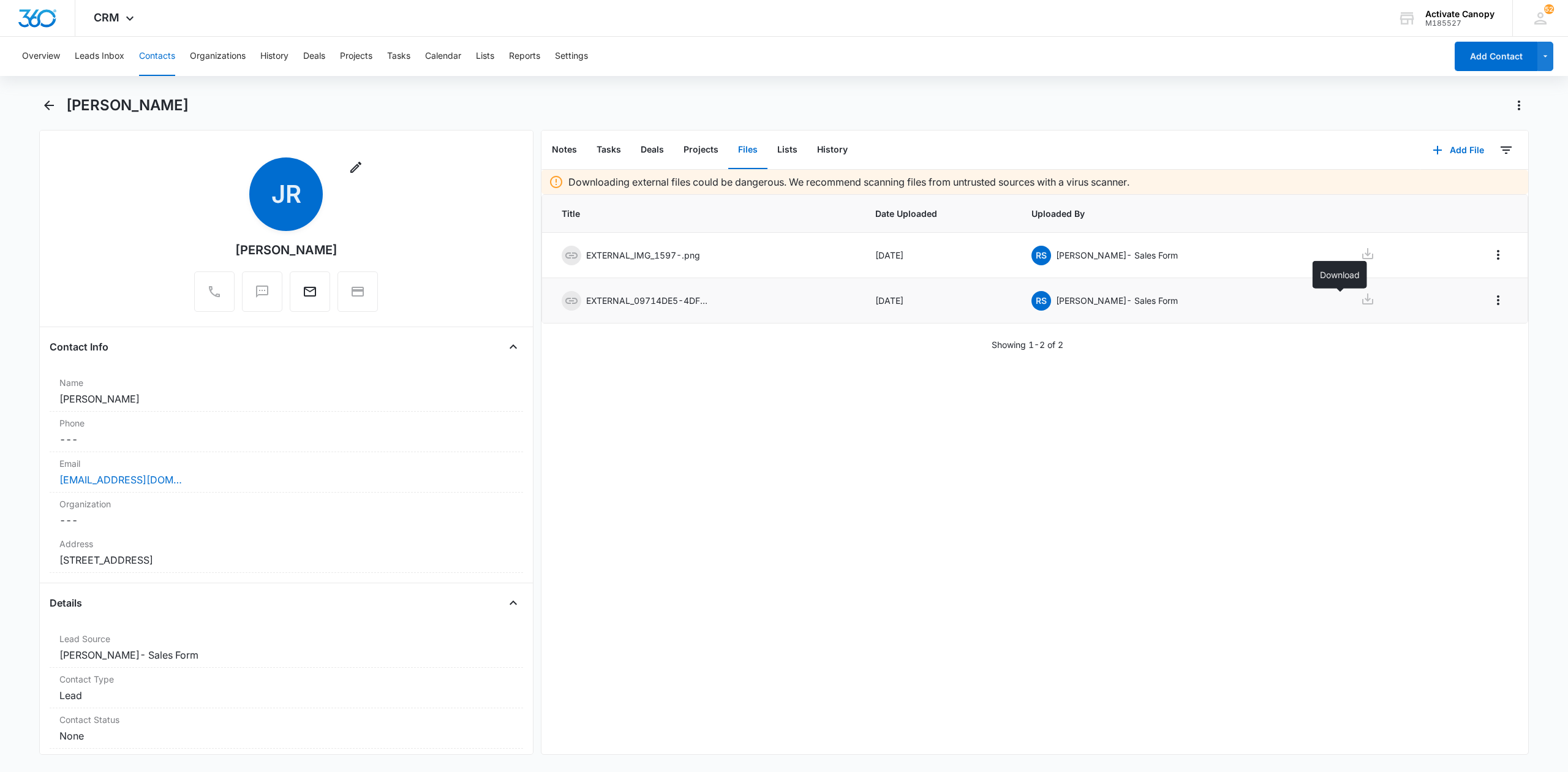
click at [1362, 302] on icon at bounding box center [1367, 298] width 11 height 11
click at [1362, 255] on icon at bounding box center [1367, 253] width 11 height 11
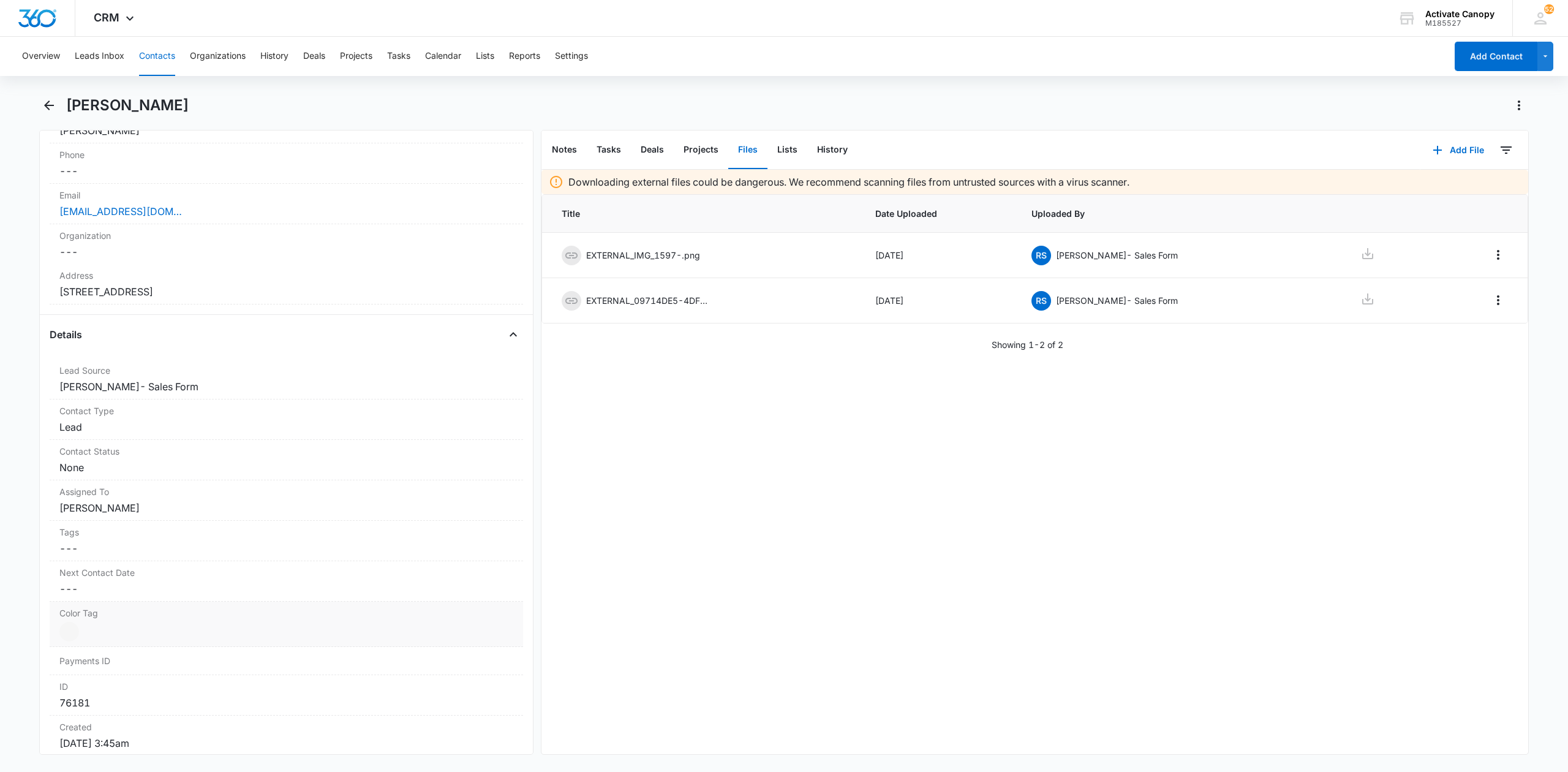
scroll to position [327, 0]
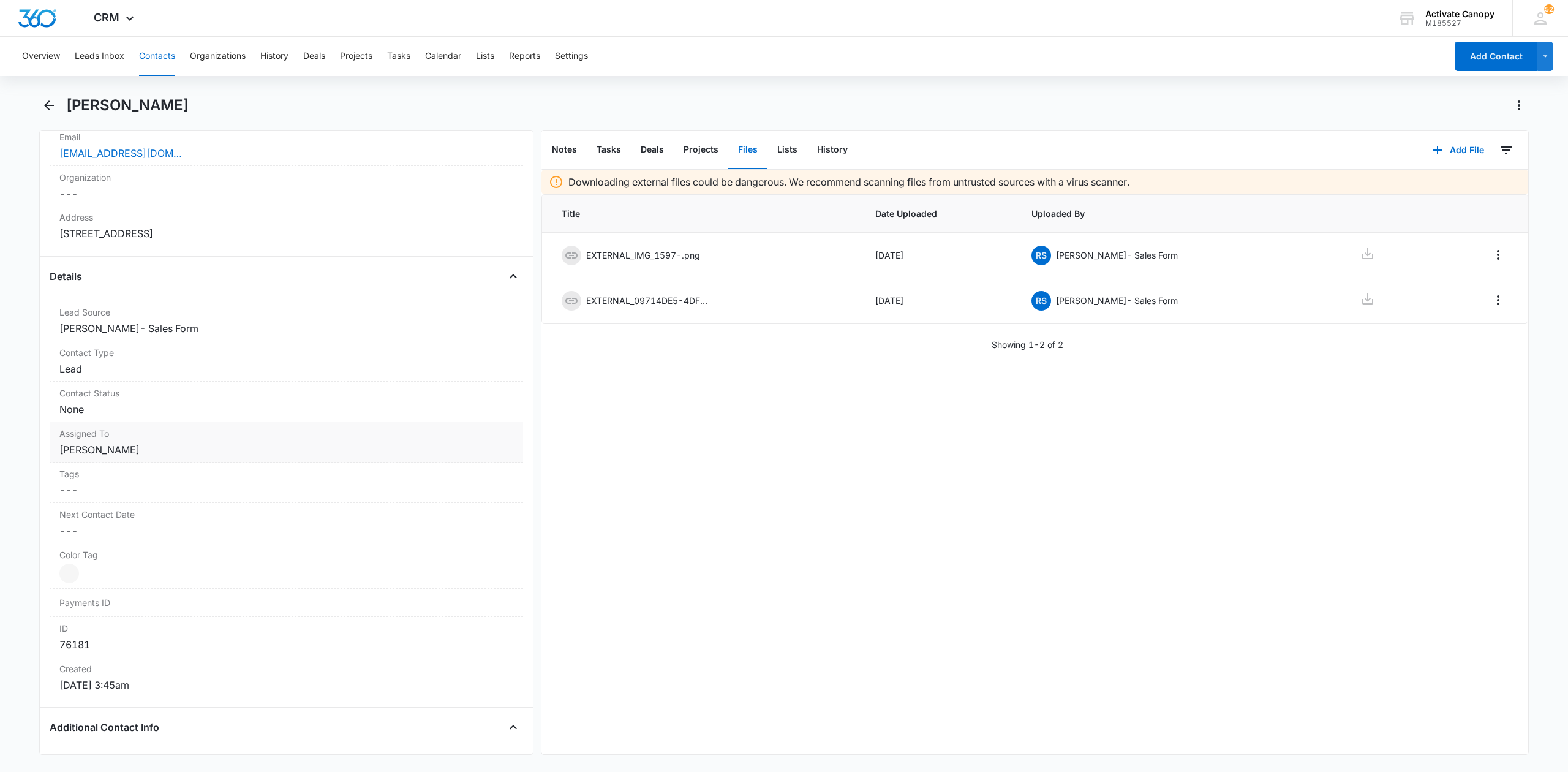
click at [120, 447] on dd "Cancel Save Changes [PERSON_NAME]" at bounding box center [286, 449] width 454 height 15
click at [138, 463] on icon "Remove Rusty Wolfe" at bounding box center [141, 460] width 8 height 8
click at [140, 466] on div at bounding box center [272, 460] width 406 height 17
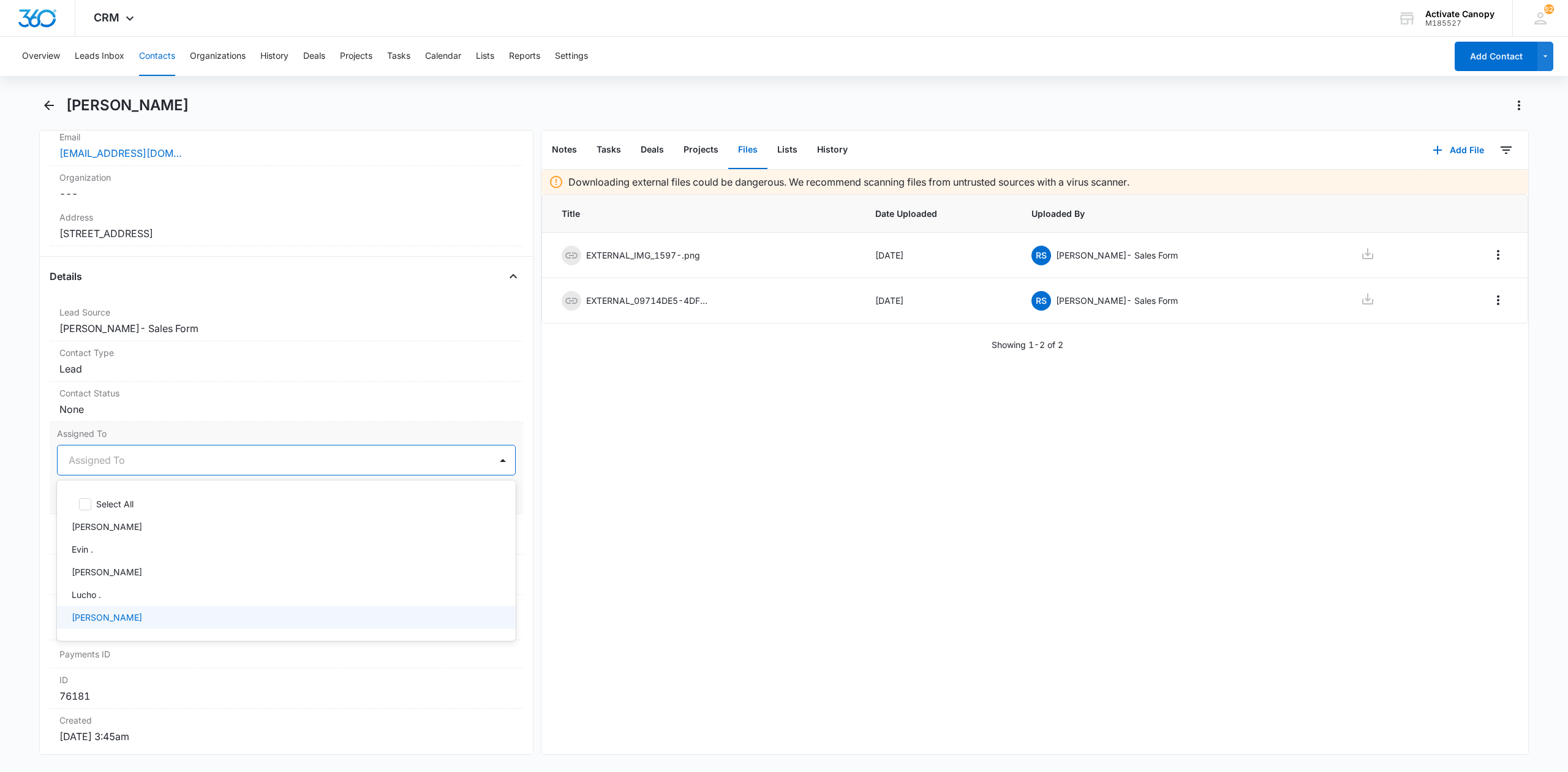
click at [94, 622] on p "[PERSON_NAME]" at bounding box center [106, 616] width 70 height 13
click at [609, 510] on div "Downloading external files could be dangerous. We recommend scanning files from…" at bounding box center [1034, 462] width 987 height 584
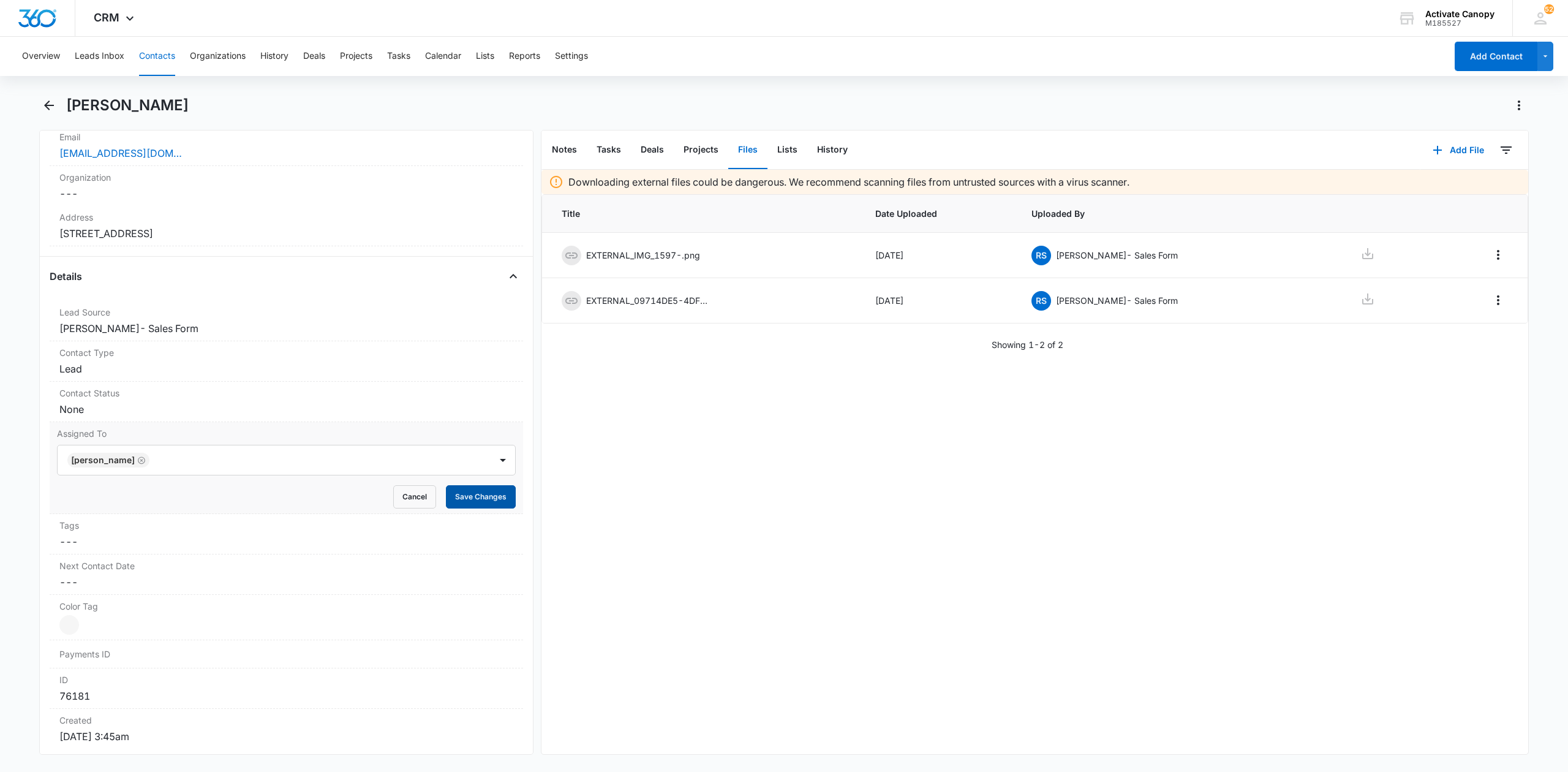
click at [470, 501] on button "Save Changes" at bounding box center [481, 496] width 70 height 23
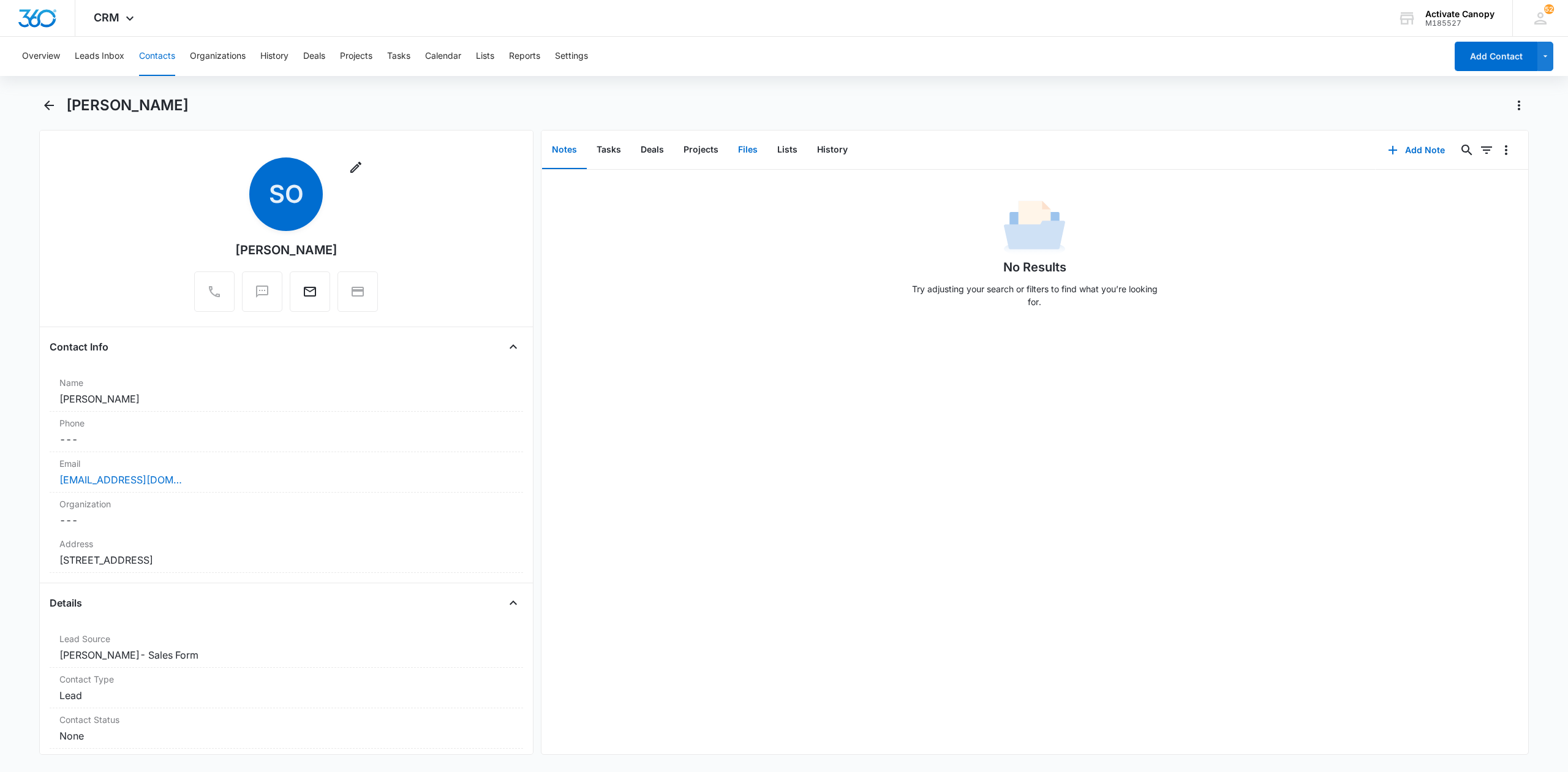
click at [747, 150] on button "Files" at bounding box center [747, 150] width 39 height 38
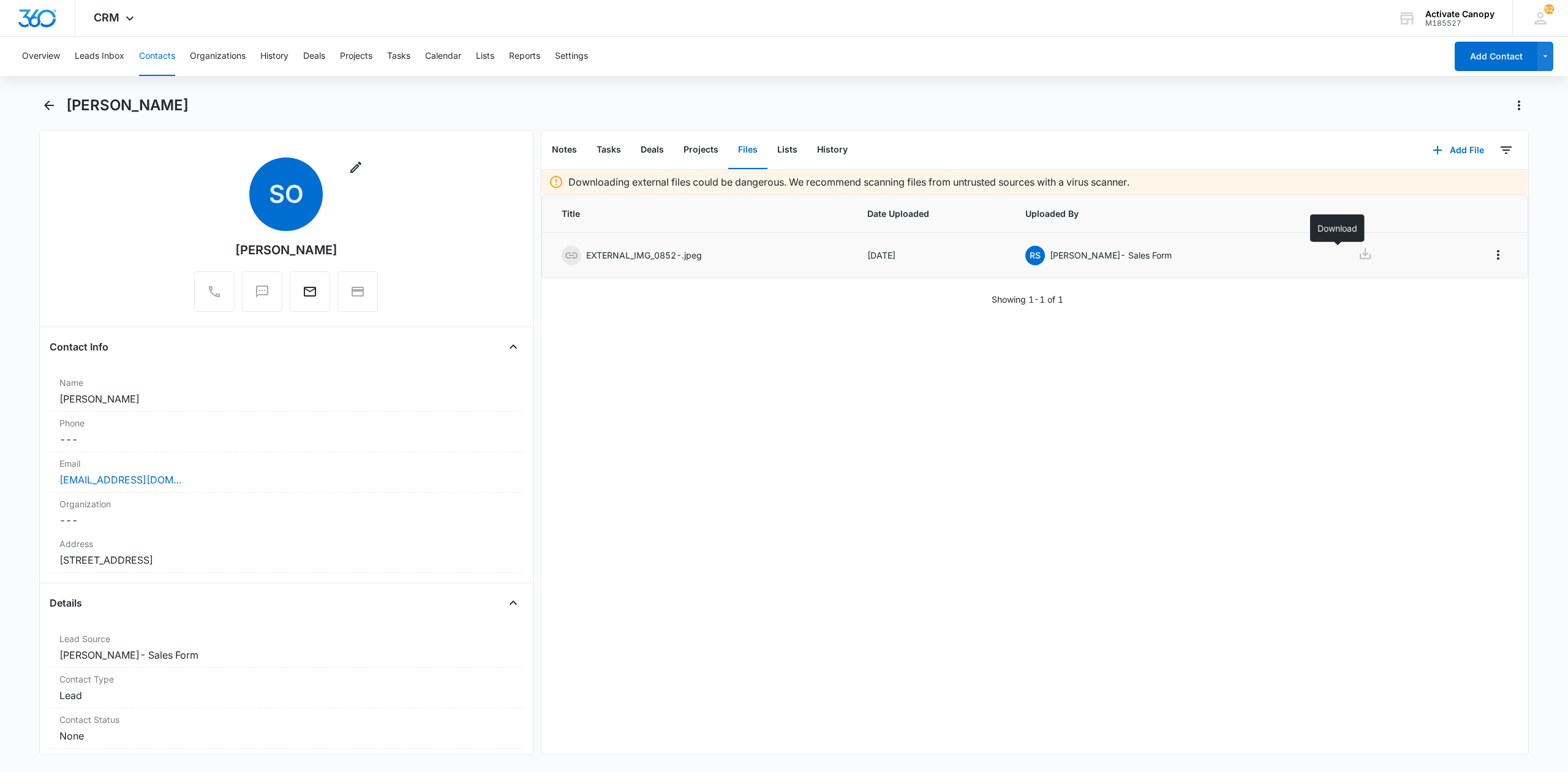
click at [1358, 258] on icon at bounding box center [1365, 253] width 15 height 15
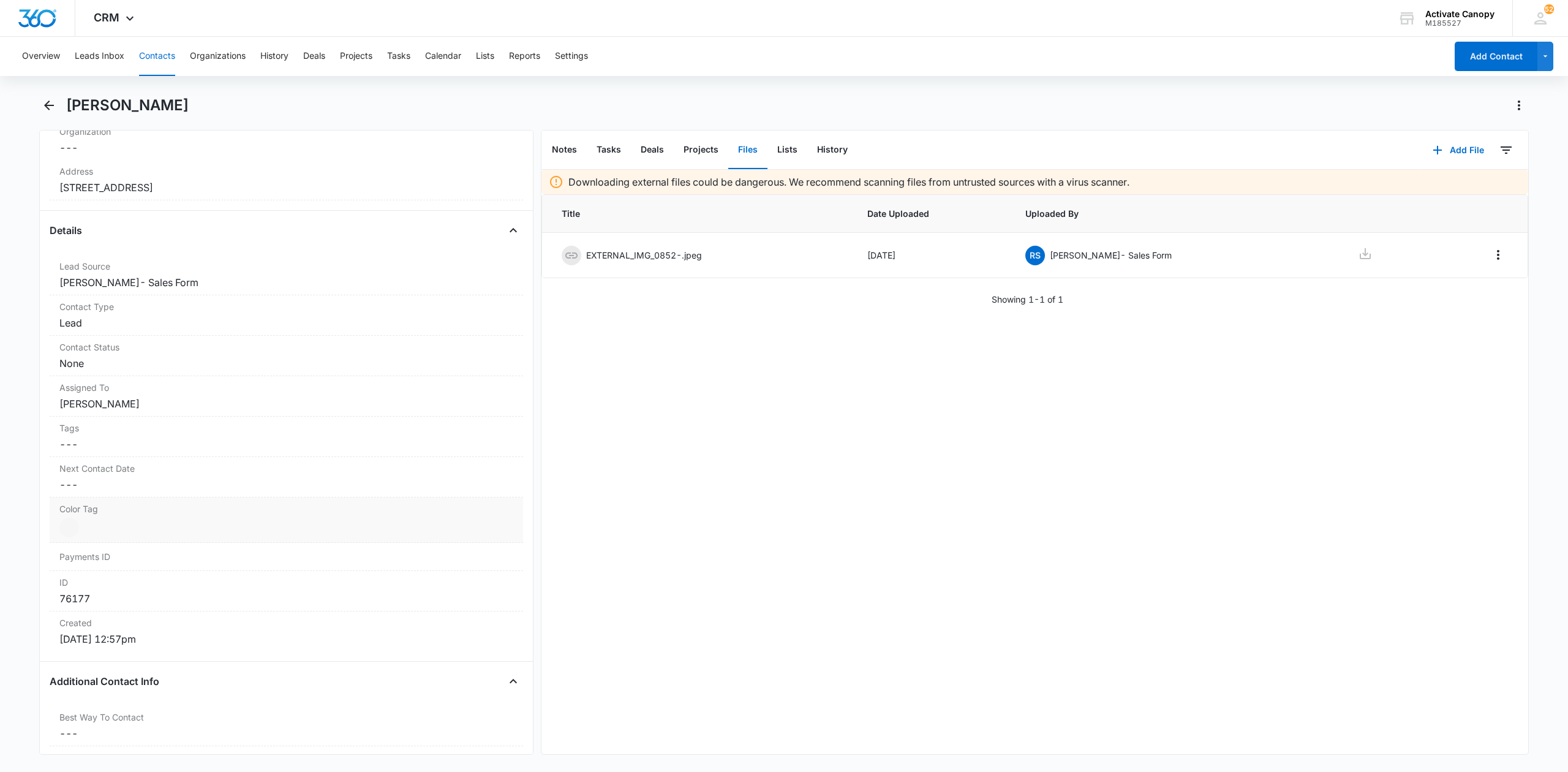
scroll to position [408, 0]
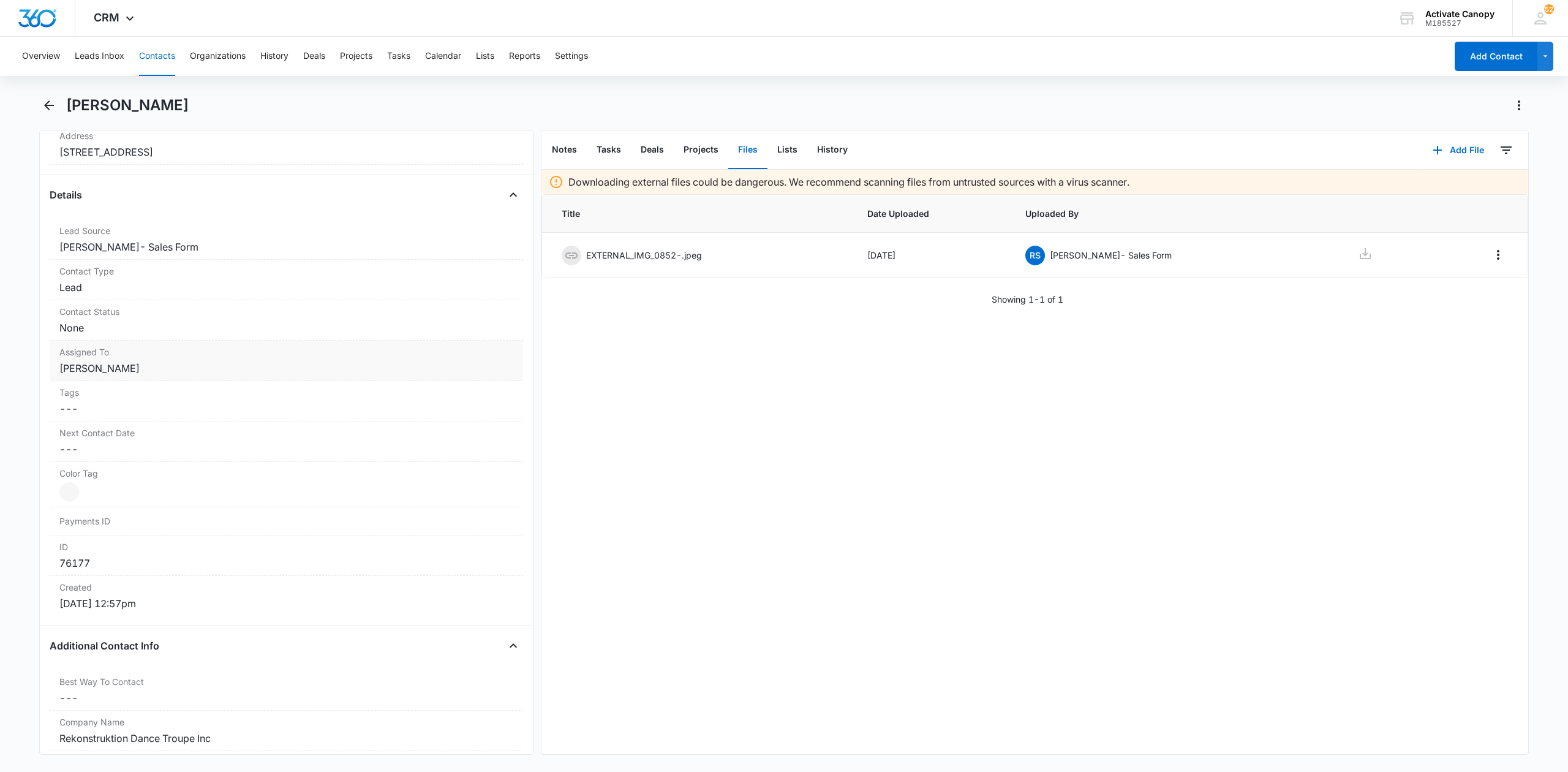
click at [158, 370] on dd "Cancel Save Changes [PERSON_NAME]" at bounding box center [286, 367] width 454 height 15
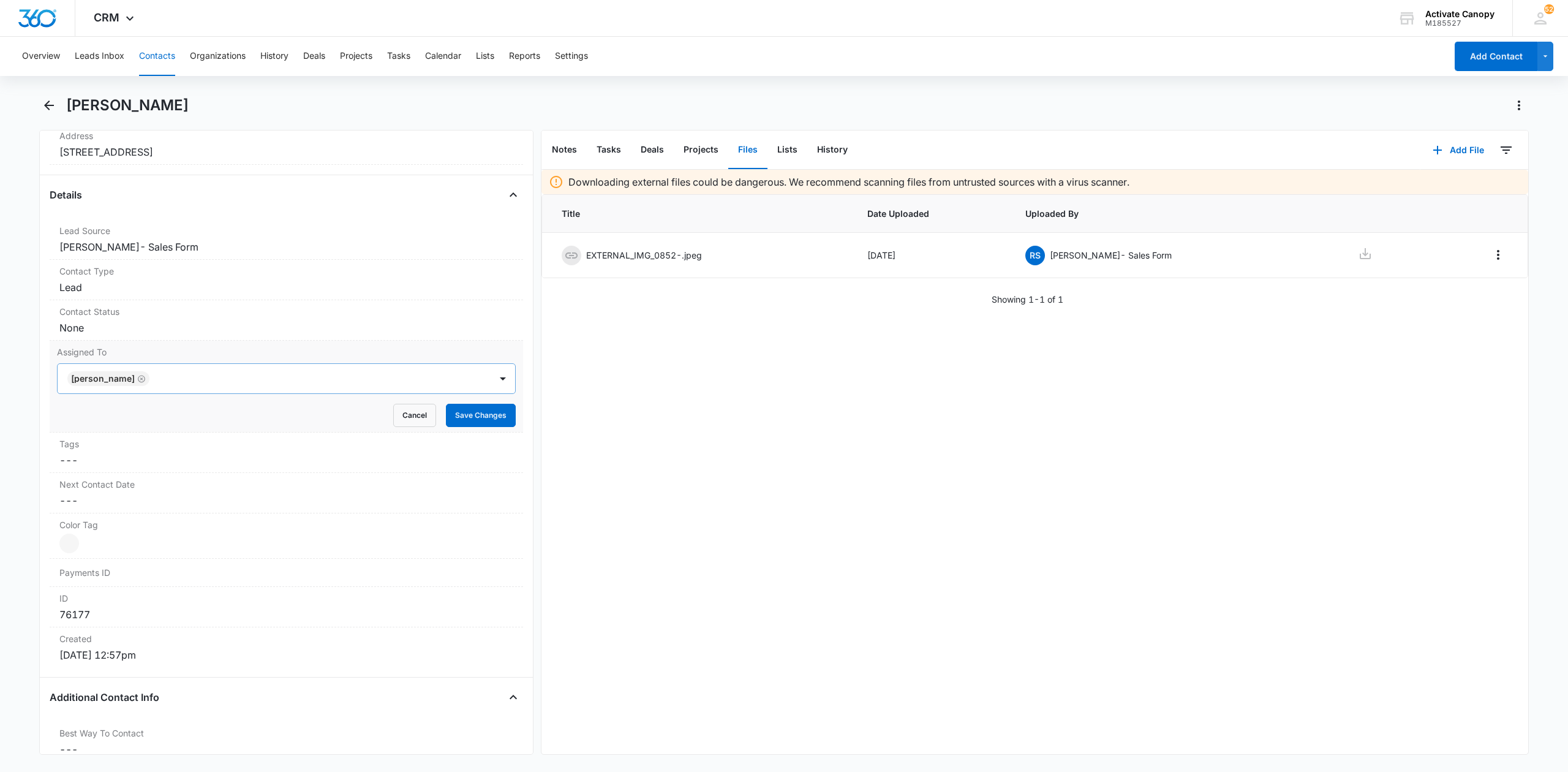
click at [138, 380] on icon "Remove Rusty Wolfe" at bounding box center [142, 379] width 9 height 10
click at [126, 381] on div at bounding box center [272, 379] width 406 height 17
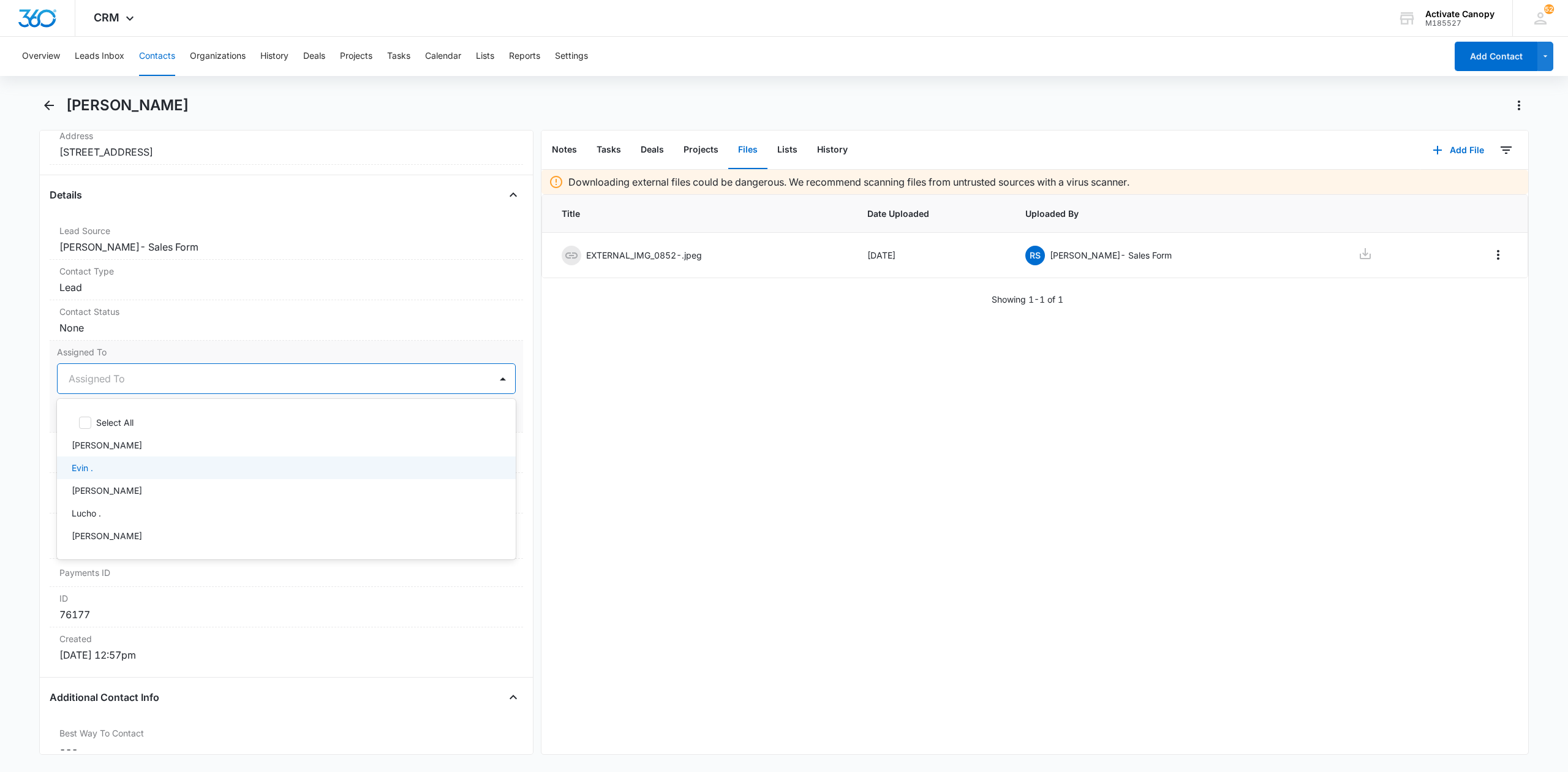
click at [89, 466] on p "Evin ." at bounding box center [82, 467] width 22 height 13
click at [606, 468] on div "Downloading external files could be dangerous. We recommend scanning files from…" at bounding box center [1034, 462] width 987 height 584
click at [450, 424] on button "Save Changes" at bounding box center [481, 415] width 70 height 23
